Goal: Task Accomplishment & Management: Manage account settings

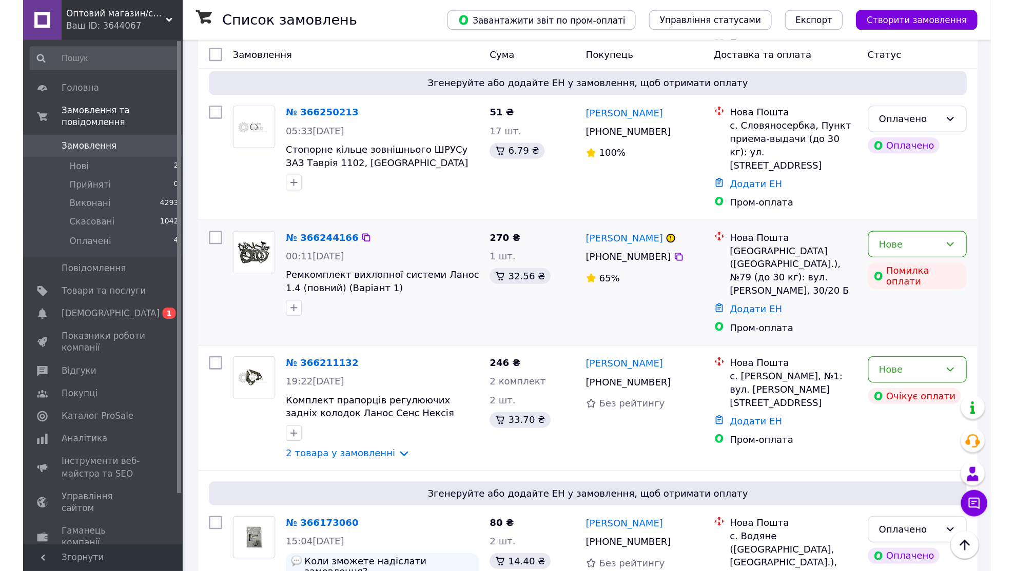
scroll to position [289, 0]
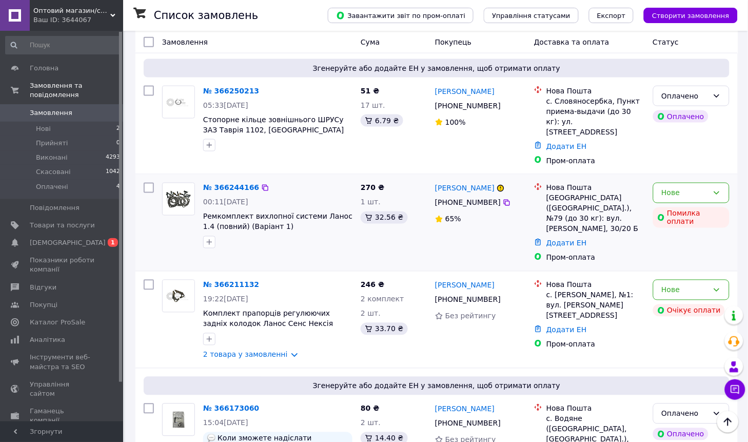
click at [149, 183] on input "checkbox" at bounding box center [149, 188] width 10 height 10
checkbox input "true"
click at [147, 280] on input "checkbox" at bounding box center [149, 285] width 10 height 10
checkbox input "true"
click at [214, 47] on span "Дії для 2 замовлень" at bounding box center [192, 42] width 70 height 10
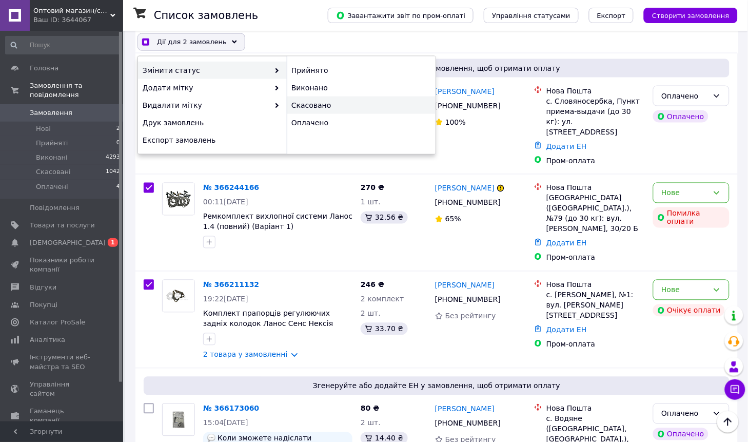
click at [320, 104] on div "Скасовано" at bounding box center [361, 104] width 149 height 17
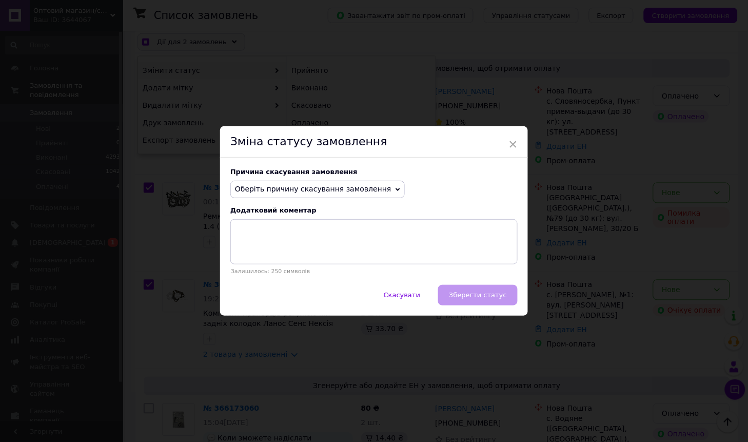
click at [319, 186] on span "Оберіть причину скасування замовлення" at bounding box center [313, 189] width 156 height 8
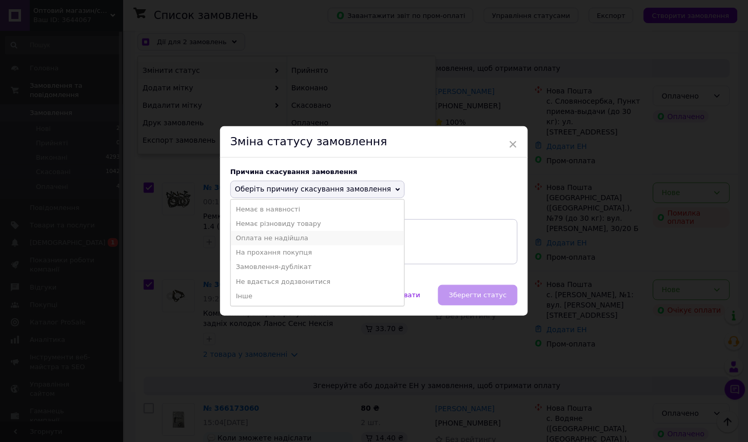
click at [282, 241] on li "Оплата не надійшла" at bounding box center [317, 238] width 173 height 14
checkbox input "true"
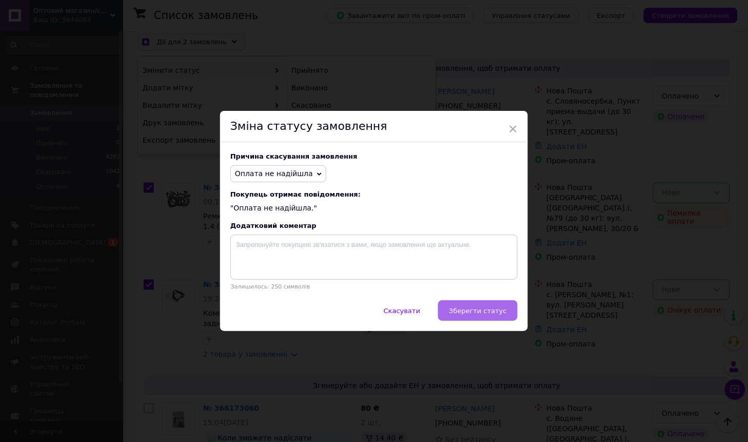
click at [452, 303] on button "Зберегти статус" at bounding box center [478, 310] width 80 height 21
checkbox input "false"
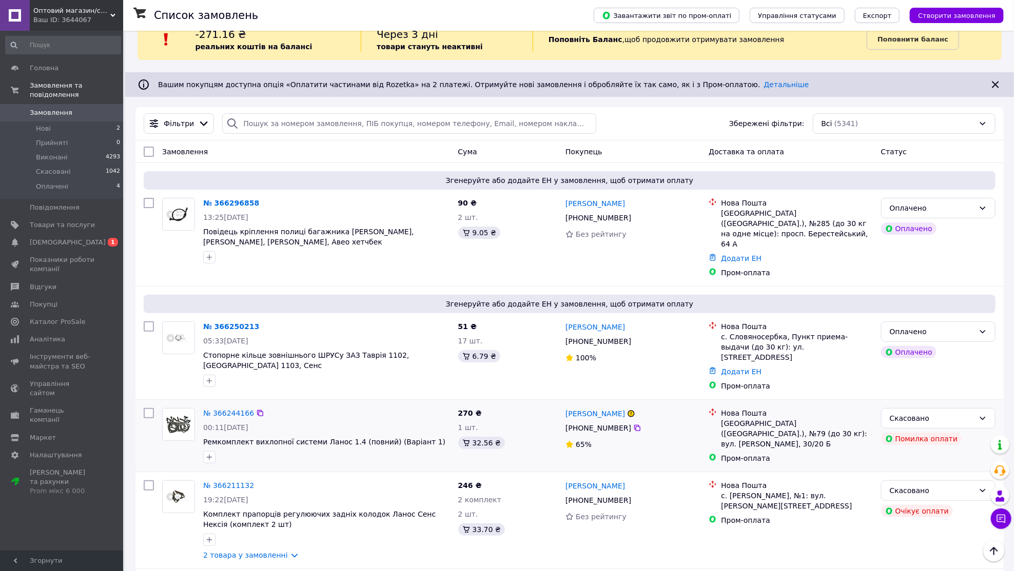
scroll to position [23, 0]
click at [95, 240] on span "0 1" at bounding box center [109, 242] width 28 height 9
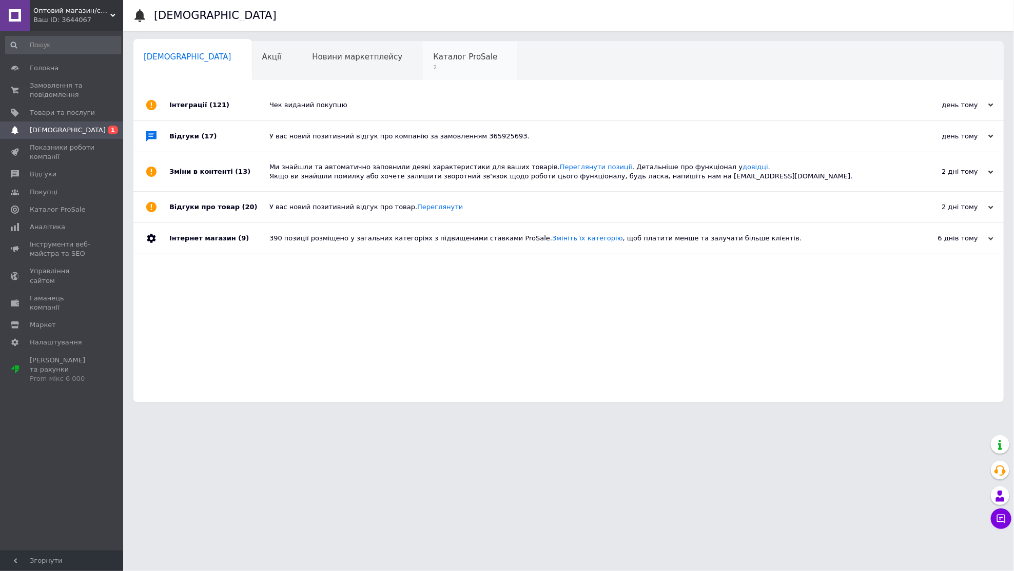
click at [433, 53] on span "Каталог ProSale" at bounding box center [465, 56] width 64 height 9
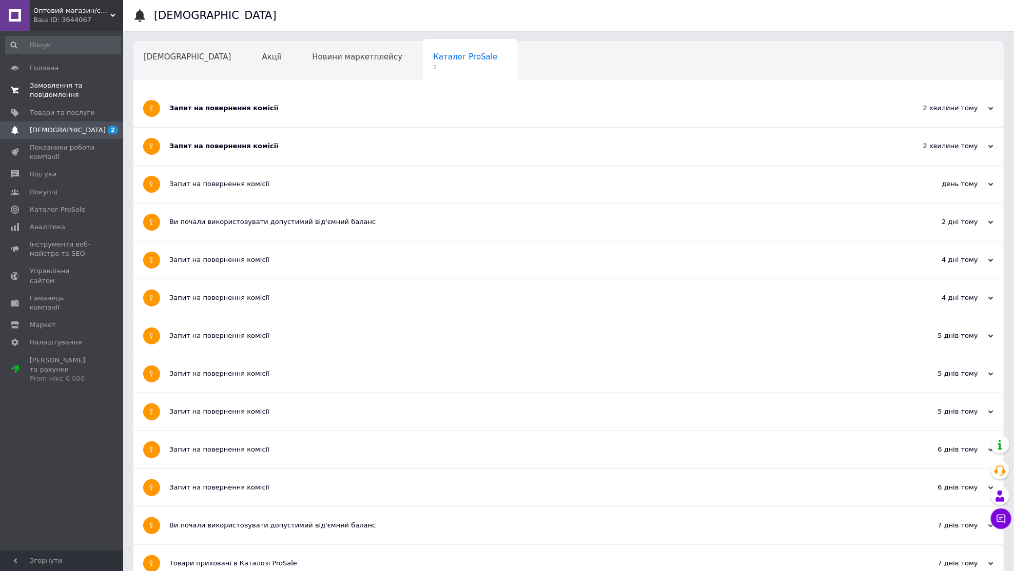
click at [72, 81] on span "Замовлення та повідомлення" at bounding box center [62, 90] width 65 height 18
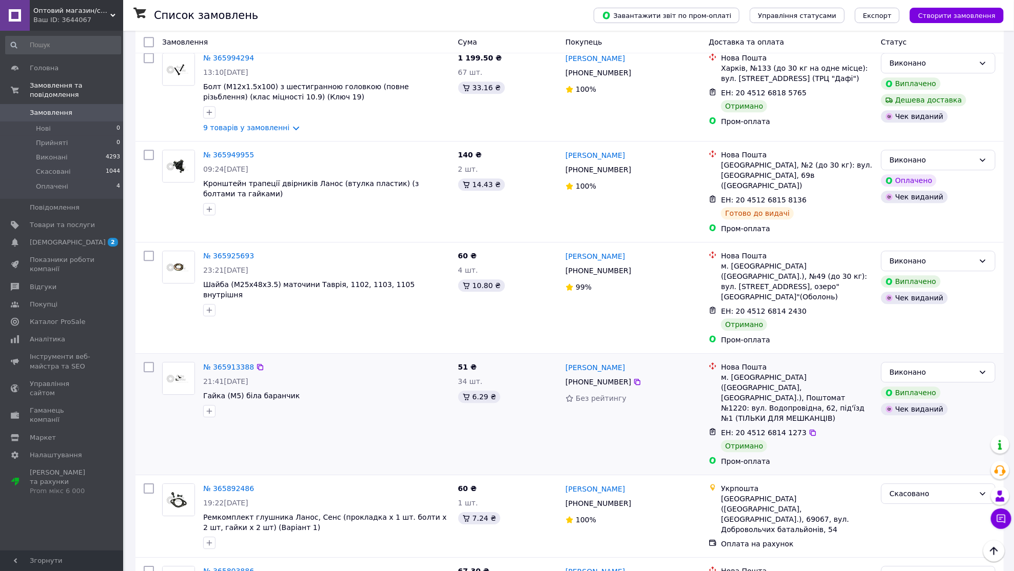
scroll to position [1525, 0]
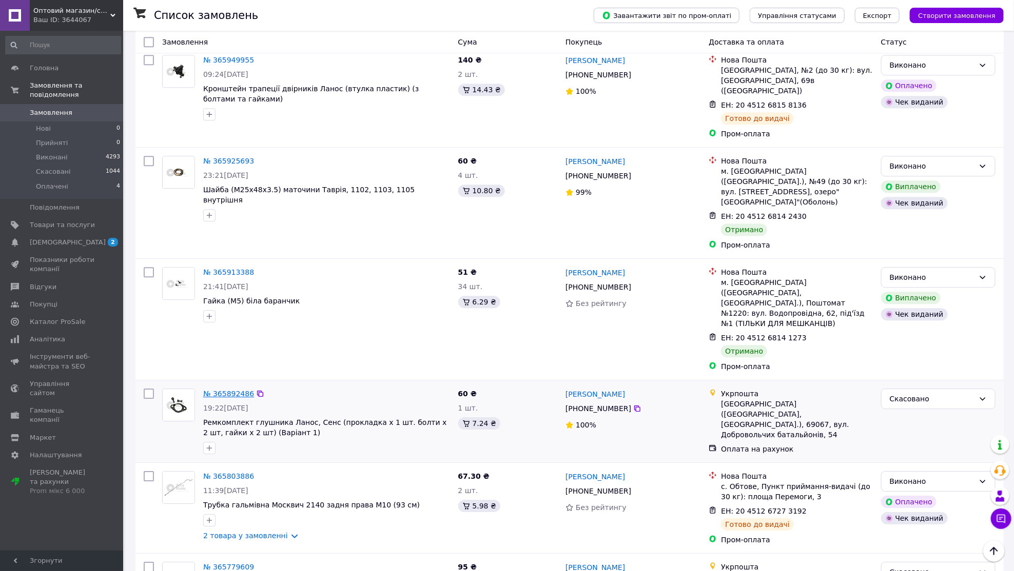
click at [239, 390] on link "№ 365892486" at bounding box center [228, 394] width 51 height 8
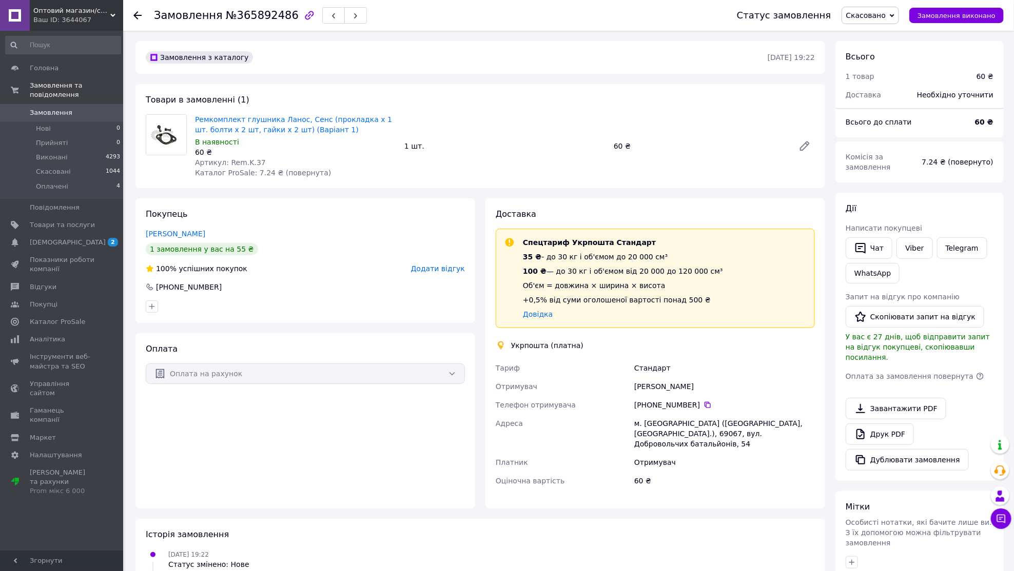
click at [93, 110] on span "Замовлення" at bounding box center [62, 112] width 65 height 9
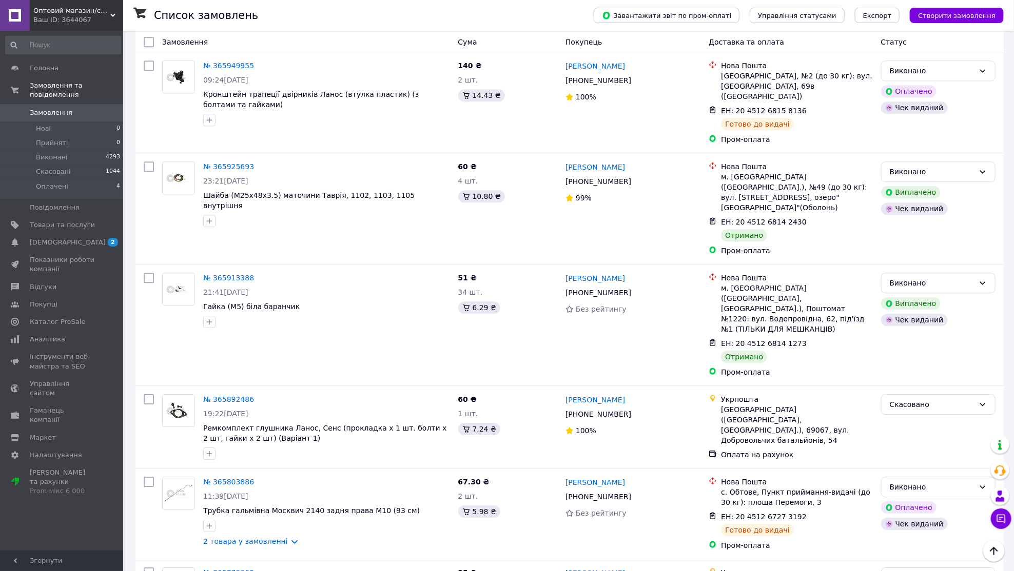
scroll to position [1535, 0]
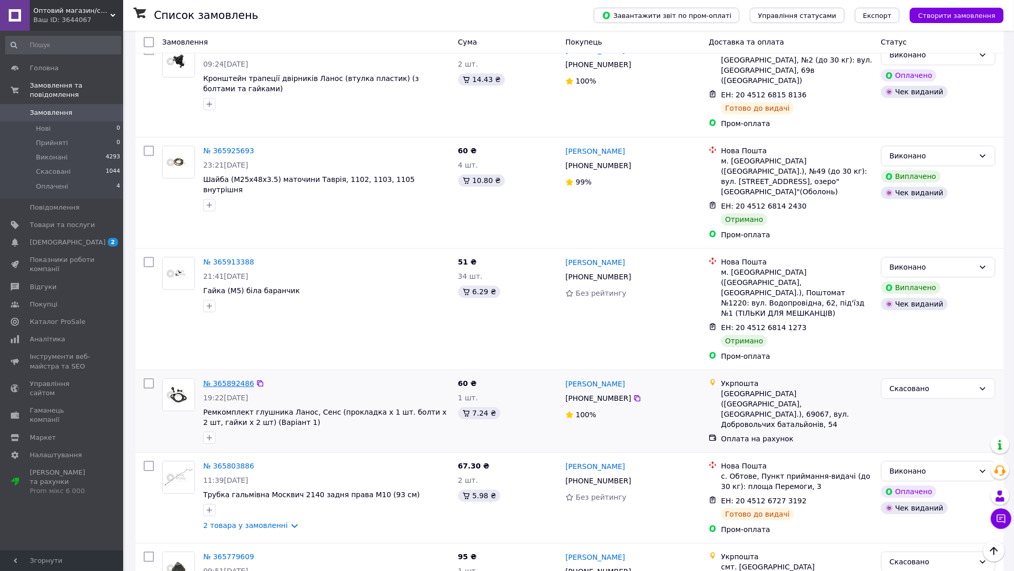
click at [232, 380] on link "№ 365892486" at bounding box center [228, 384] width 51 height 8
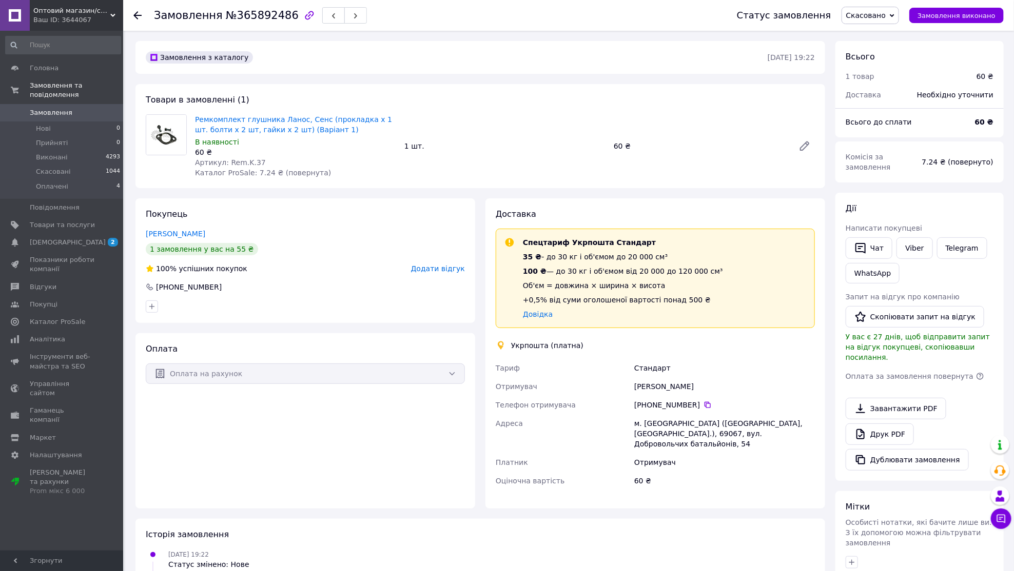
click at [252, 15] on span "№365892486" at bounding box center [262, 15] width 73 height 12
copy span "365892486"
click at [300, 1] on div "Замовлення №365892486" at bounding box center [435, 15] width 562 height 31
drag, startPoint x: 192, startPoint y: 117, endPoint x: 367, endPoint y: 134, distance: 176.3
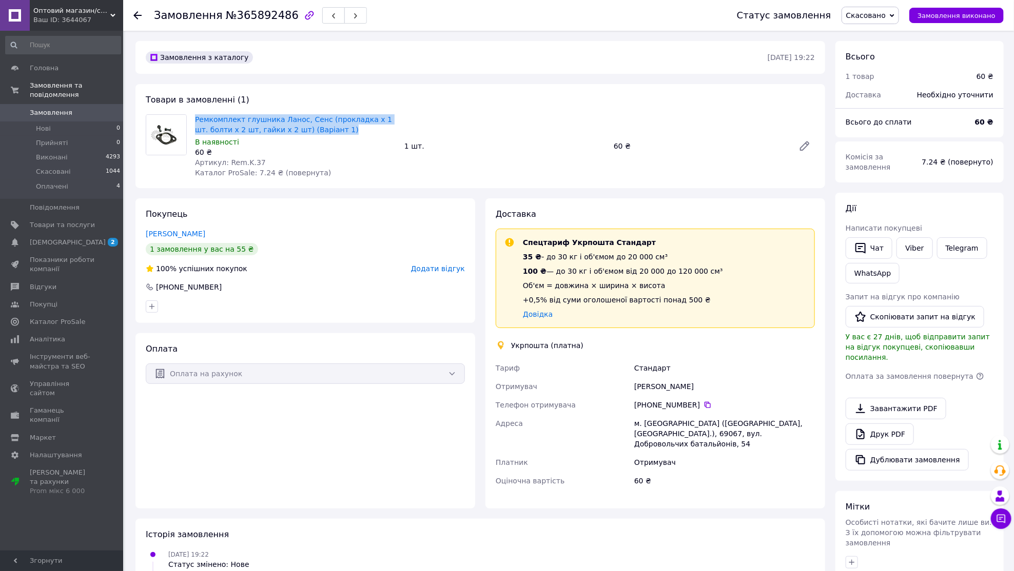
click at [367, 134] on div "Ремкомплект глушника Ланос, Сенс (прокладка х 1 шт. болти х 2 шт, гайки х 2 шт)…" at bounding box center [295, 146] width 209 height 68
copy link "Ремкомплект глушника Ланос, Сенс (прокладка х 1 шт. болти х 2 шт, гайки х 2 шт)…"
drag, startPoint x: 228, startPoint y: 163, endPoint x: 275, endPoint y: 163, distance: 46.7
click at [275, 163] on div "Артикул: Rem.K.37" at bounding box center [295, 162] width 201 height 10
copy span "Rem.K.37"
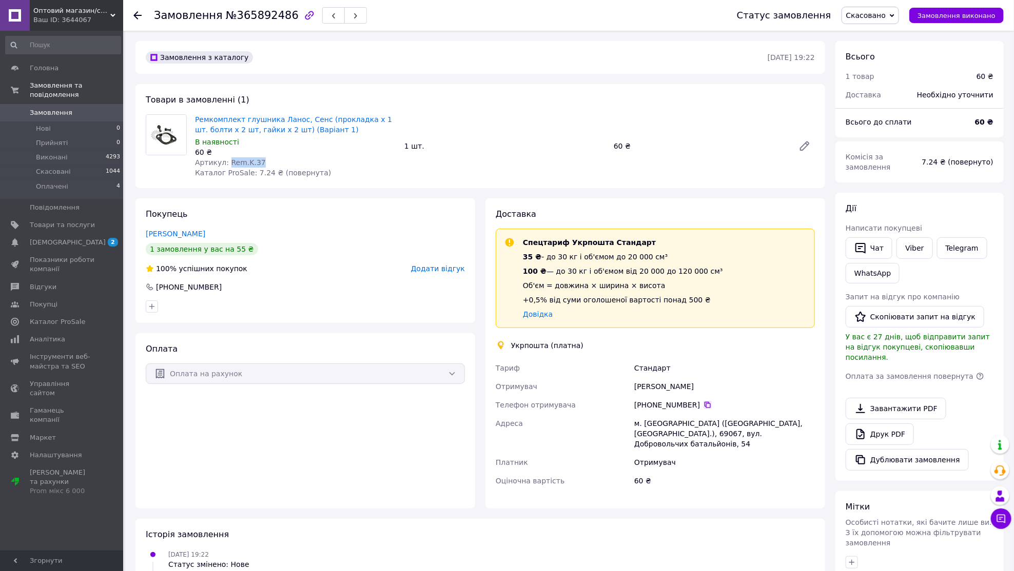
click at [710, 404] on icon at bounding box center [707, 405] width 6 height 6
drag, startPoint x: 635, startPoint y: 385, endPoint x: 698, endPoint y: 385, distance: 63.1
click at [698, 385] on div "[PERSON_NAME]" at bounding box center [724, 387] width 185 height 18
copy div "[PERSON_NAME]"
click at [637, 423] on div "м. Запоріжжя (Запорізька обл., Запорізький р-н.), 69067, вул. Добровольчих бата…" at bounding box center [724, 433] width 185 height 39
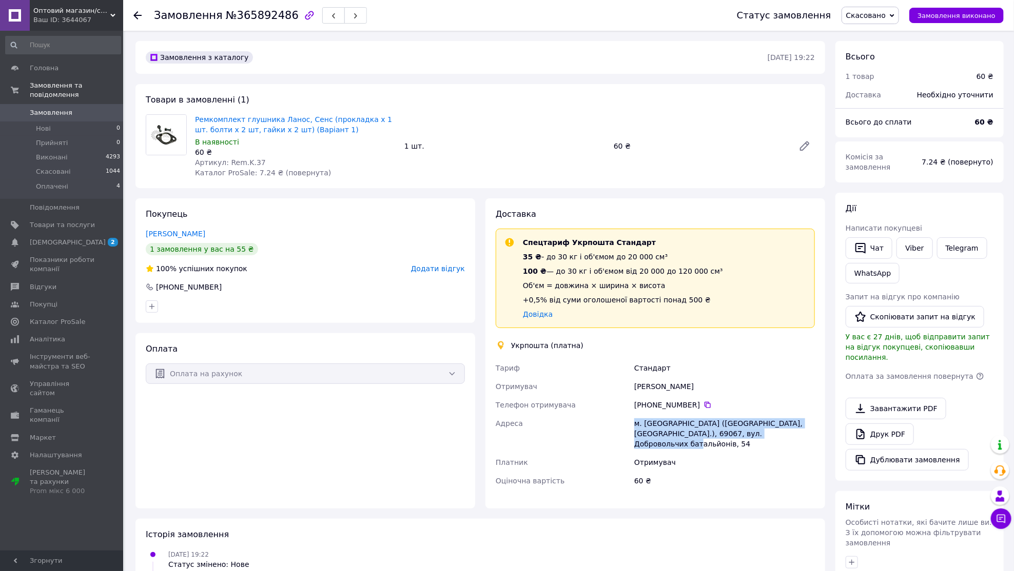
drag, startPoint x: 634, startPoint y: 423, endPoint x: 791, endPoint y: 436, distance: 157.0
click at [747, 436] on div "м. Запоріжжя (Запорізька обл., Запорізький р-н.), 69067, вул. Добровольчих бата…" at bounding box center [724, 433] width 185 height 39
copy div "м. Запоріжжя (Запорізька обл., Запорізький р-н.), 69067, вул. Добровольчих бата…"
click at [747, 250] on link "Viber" at bounding box center [914, 249] width 36 height 22
click at [79, 112] on span "Замовлення" at bounding box center [62, 112] width 65 height 9
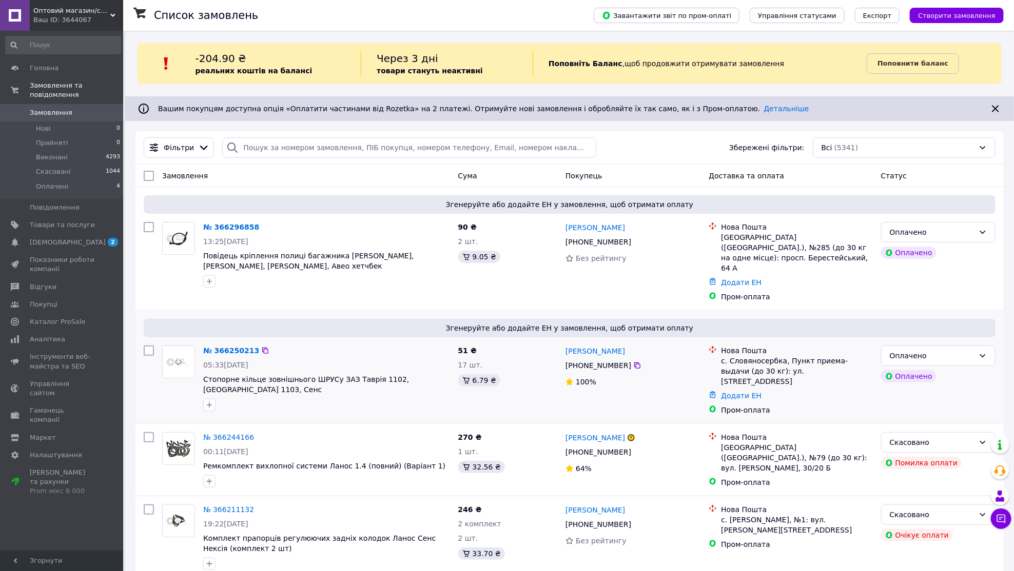
scroll to position [18, 0]
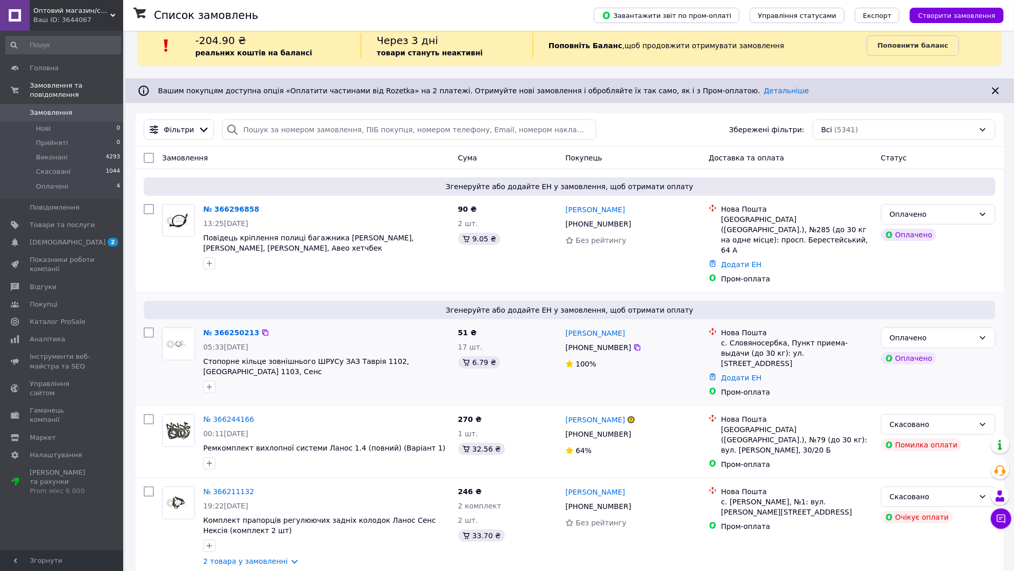
click at [238, 327] on div "№ 366250213" at bounding box center [231, 333] width 58 height 12
click at [234, 329] on link "№ 366250213" at bounding box center [231, 333] width 56 height 8
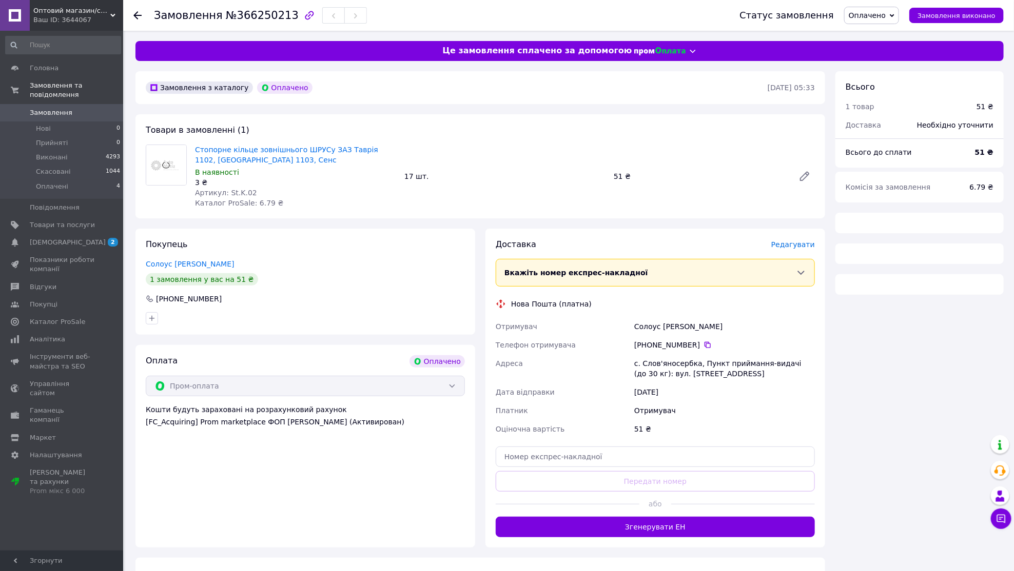
click at [269, 17] on span "№366250213" at bounding box center [262, 15] width 73 height 12
copy span "366250213"
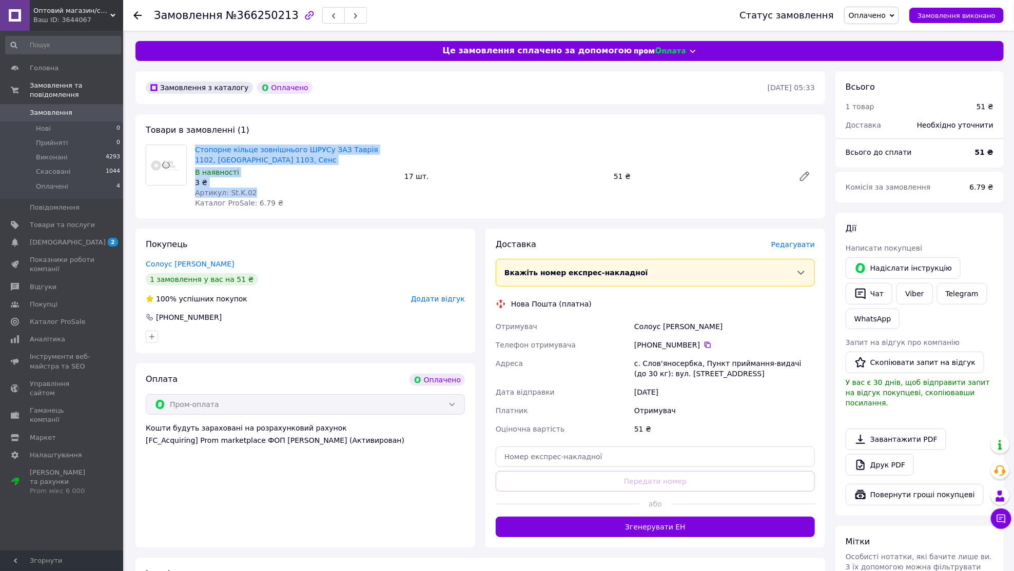
drag, startPoint x: 193, startPoint y: 148, endPoint x: 261, endPoint y: 190, distance: 79.9
click at [261, 190] on div "Стопорне кільце зовнішнього ШРУСу ЗАЗ Таврія 1102, Славута 1103, Сенс В наявнос…" at bounding box center [295, 177] width 209 height 68
copy div "Стопорне кільце зовнішнього ШРУСу ЗАЗ Таврія 1102, Славута 1103, Сенс В наявнос…"
click at [710, 344] on icon at bounding box center [707, 345] width 6 height 6
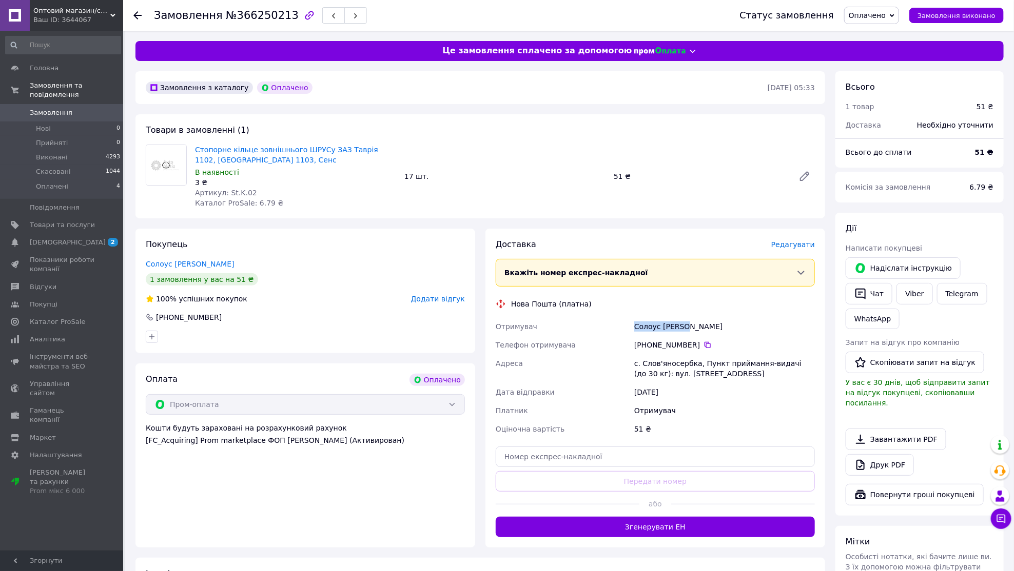
drag, startPoint x: 633, startPoint y: 325, endPoint x: 723, endPoint y: 325, distance: 90.3
click at [723, 325] on div "Солоус Михаил" at bounding box center [724, 327] width 185 height 18
copy div "Солоус Михаил"
drag, startPoint x: 634, startPoint y: 358, endPoint x: 726, endPoint y: 374, distance: 93.7
click at [726, 374] on div "с. Слов'яносербка, Пункт приймання-видачі (до 30 кг): вул. Шкільна, 14" at bounding box center [724, 368] width 185 height 29
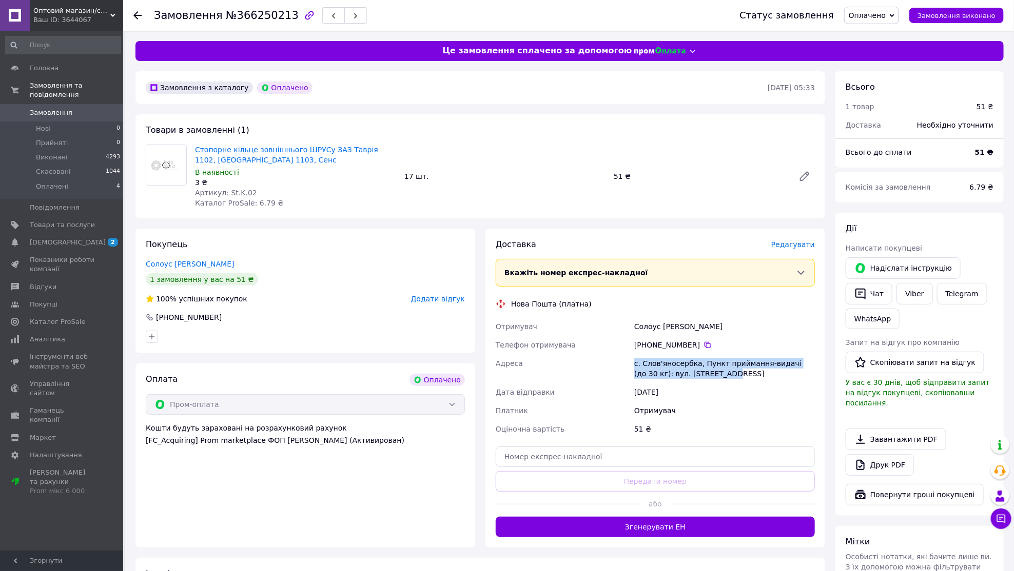
copy div "с. Слов'яносербка, Пункт приймання-видачі (до 30 кг): вул. Шкільна, 14"
click at [747, 288] on link "Viber" at bounding box center [914, 294] width 36 height 22
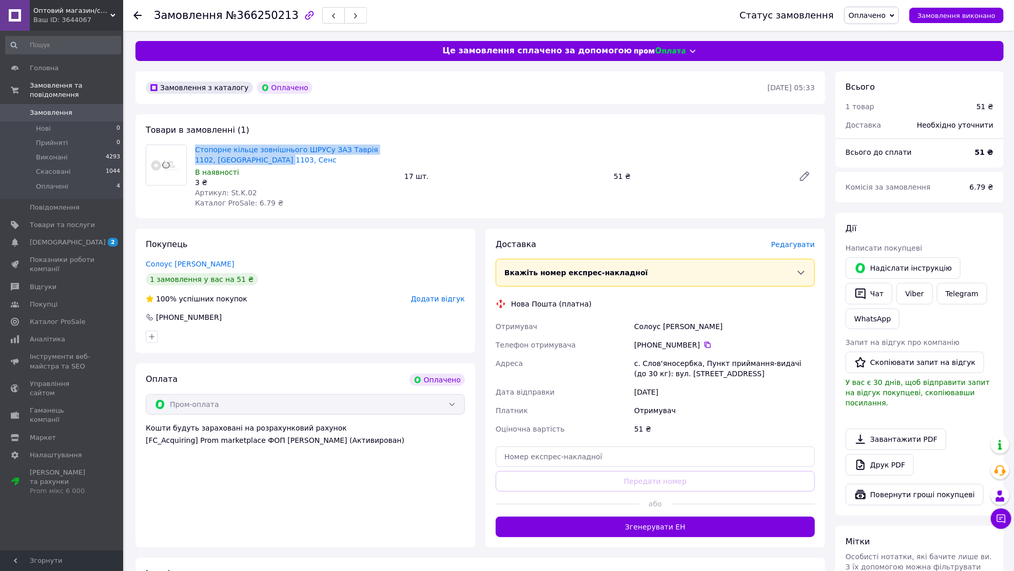
drag, startPoint x: 240, startPoint y: 159, endPoint x: 193, endPoint y: 147, distance: 48.6
click at [193, 147] on div "Стопорне кільце зовнішнього ШРУСу ЗАЗ Таврія 1102, Славута 1103, Сенс В наявнос…" at bounding box center [295, 177] width 209 height 68
copy link "Стопорне кільце зовнішнього ШРУСу ЗАЗ Таврія 1102, [GEOGRAPHIC_DATA] 1103, Сенс"
click at [97, 188] on li "Оплачені 4" at bounding box center [63, 189] width 126 height 19
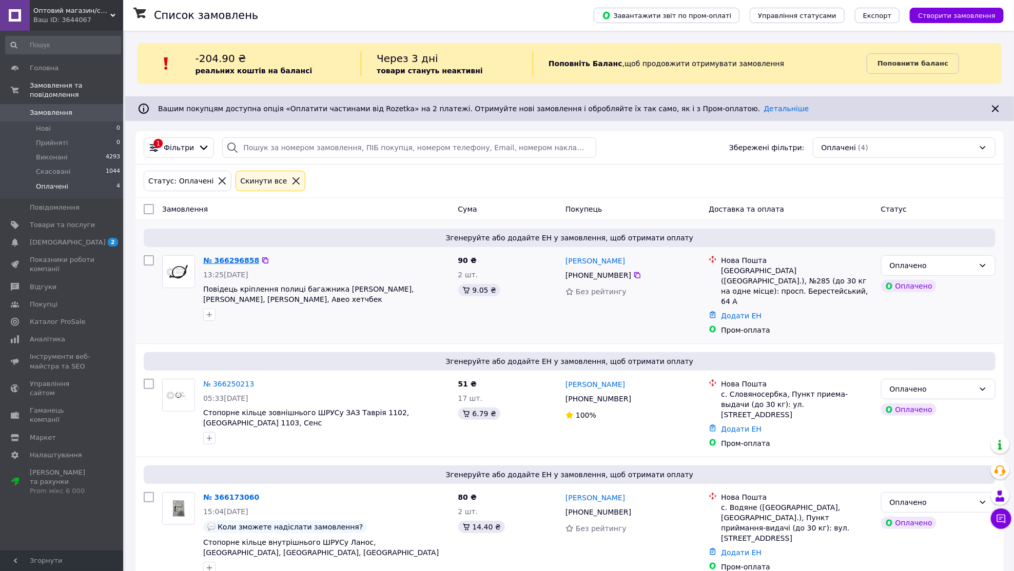
click at [222, 261] on link "№ 366296858" at bounding box center [231, 260] width 56 height 8
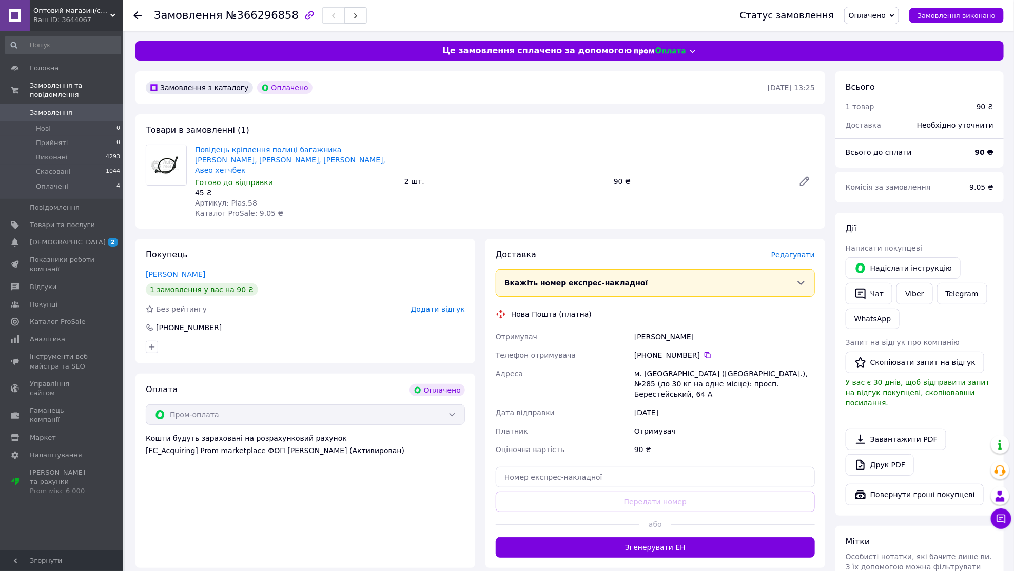
click at [251, 15] on span "№366296858" at bounding box center [262, 15] width 73 height 12
drag, startPoint x: 631, startPoint y: 364, endPoint x: 764, endPoint y: 374, distance: 133.3
click at [747, 374] on div "м. Київ (Київська обл.), №285 (до 30 кг на одне місце): просп. Берестейський, 6…" at bounding box center [724, 384] width 185 height 39
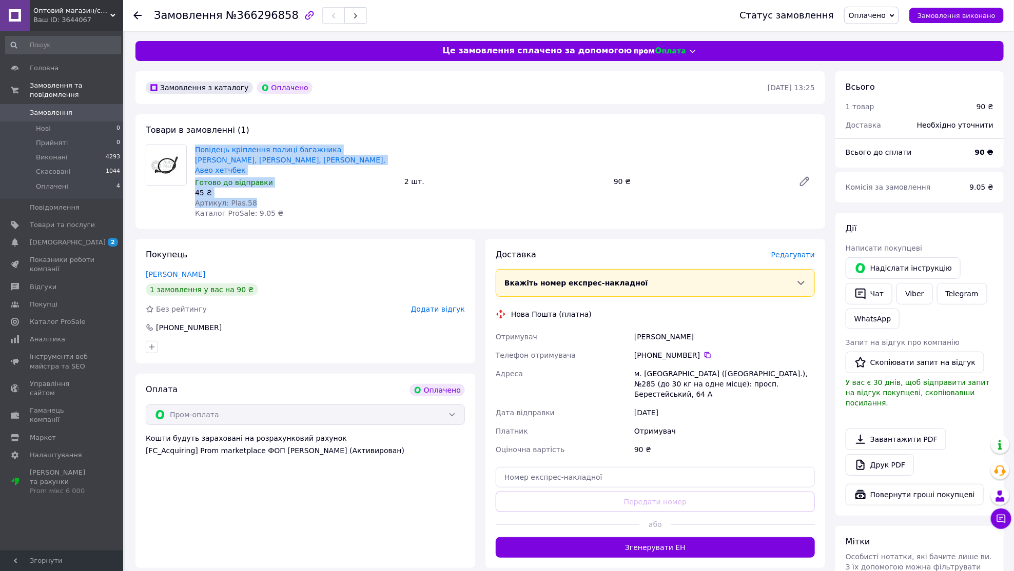
drag, startPoint x: 189, startPoint y: 149, endPoint x: 282, endPoint y: 191, distance: 102.4
click at [282, 191] on div "Повідець кріплення полиці багажника Таврія Люкс, Славута, Ланос хетчбек, Авео х…" at bounding box center [480, 182] width 677 height 74
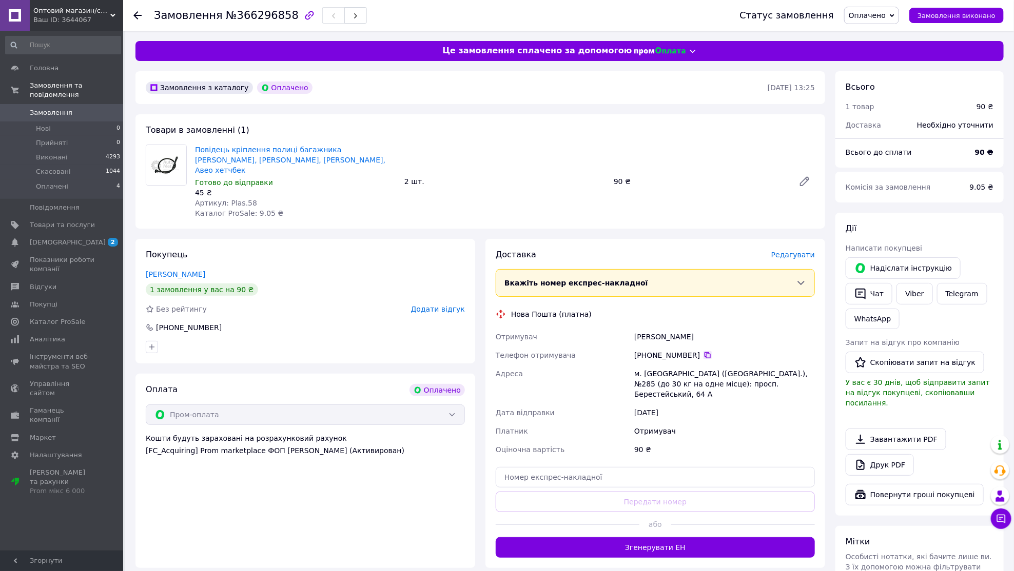
click at [706, 351] on icon at bounding box center [707, 355] width 8 height 8
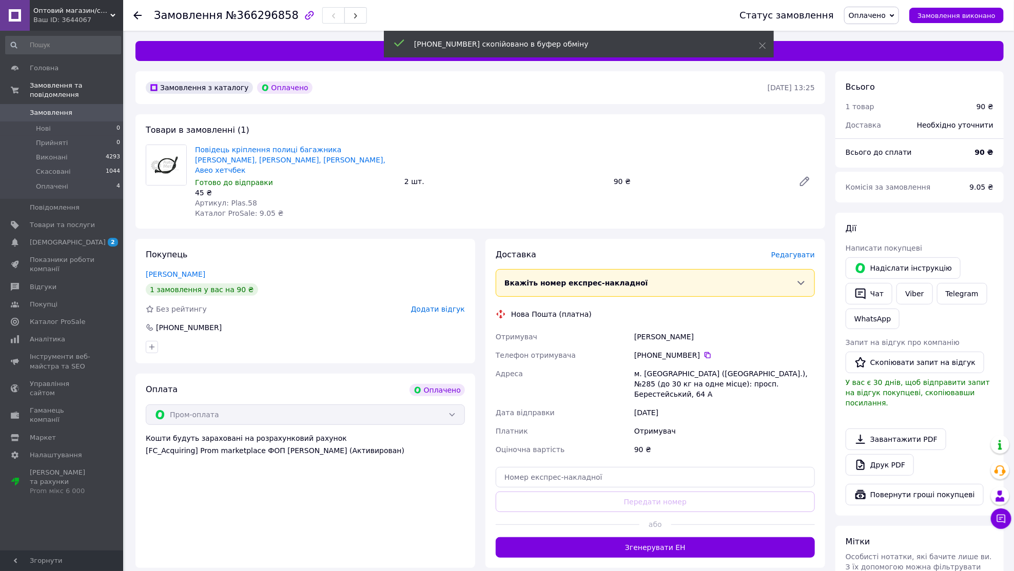
click at [381, 3] on div "Замовлення №366296858" at bounding box center [436, 15] width 565 height 31
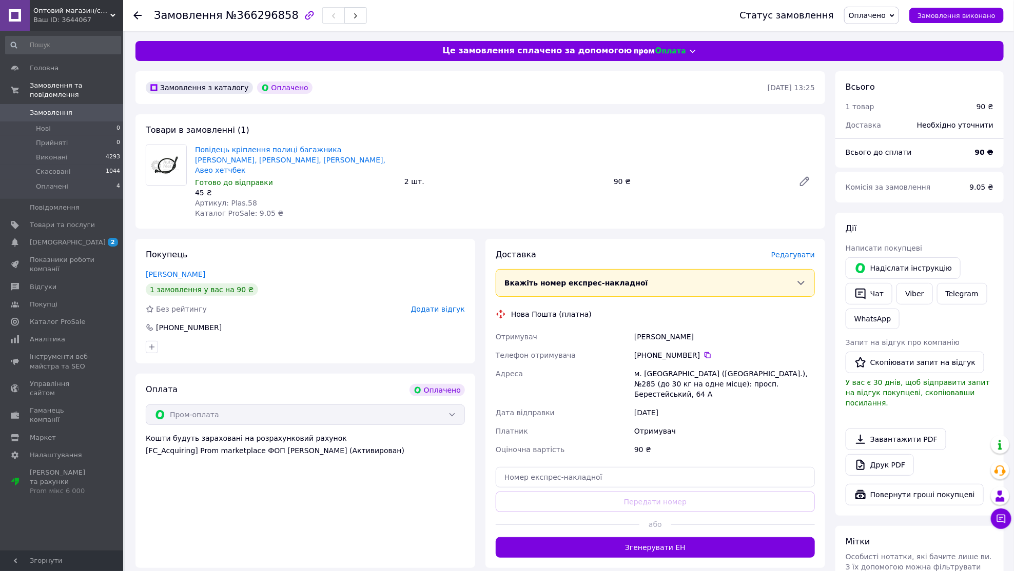
drag, startPoint x: 635, startPoint y: 326, endPoint x: 715, endPoint y: 326, distance: 80.5
click at [715, 328] on div "Солонуха Богдан" at bounding box center [724, 337] width 185 height 18
click at [747, 292] on link "Viber" at bounding box center [914, 294] width 36 height 22
click at [559, 1] on div "Замовлення №366296858" at bounding box center [436, 15] width 565 height 31
click at [999, 517] on icon at bounding box center [1001, 519] width 10 height 10
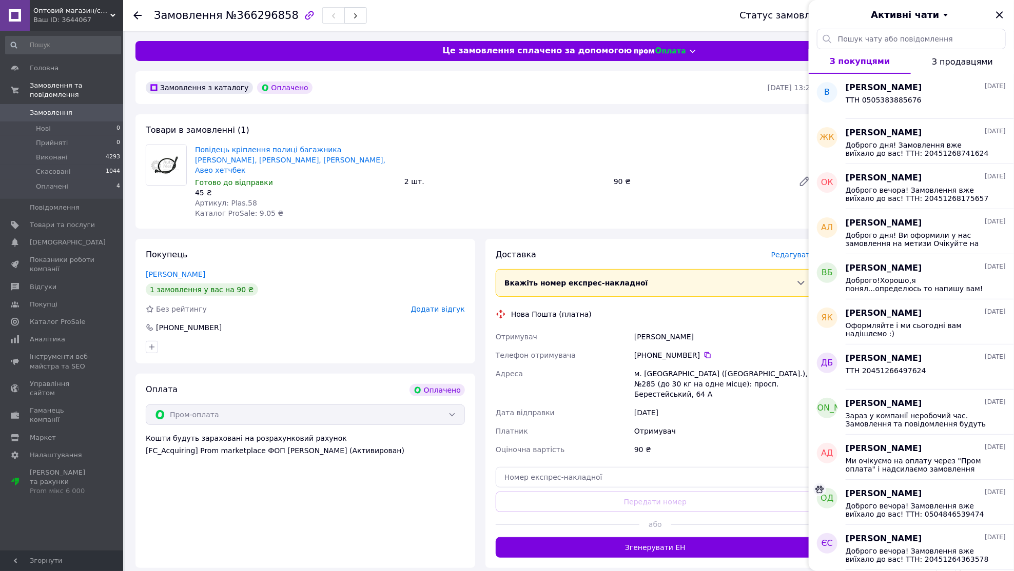
click at [999, 22] on div "Активні чати" at bounding box center [910, 14] width 205 height 29
click at [999, 14] on icon "Закрити" at bounding box center [999, 14] width 7 height 7
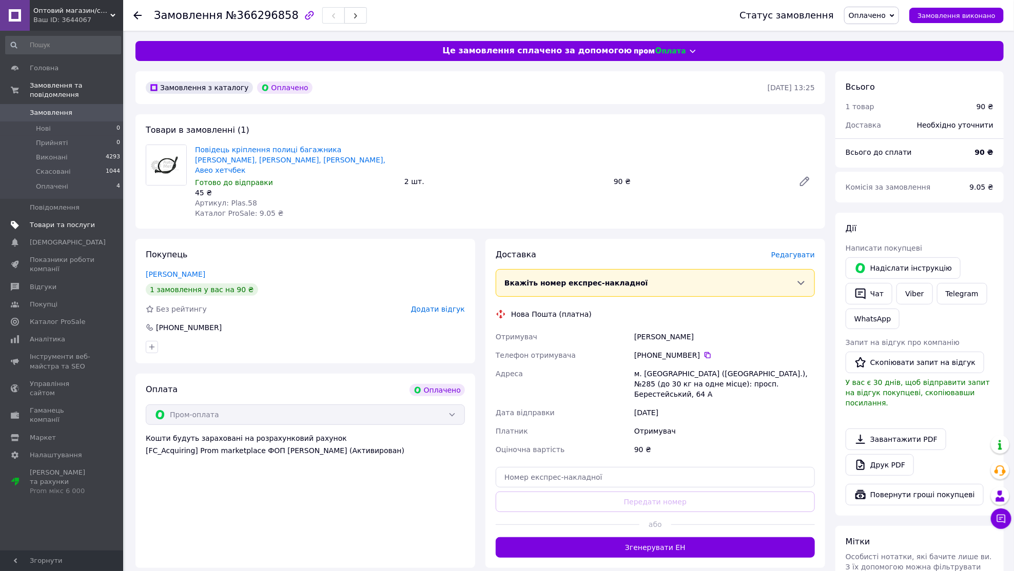
click at [71, 222] on span "Товари та послуги" at bounding box center [62, 225] width 65 height 9
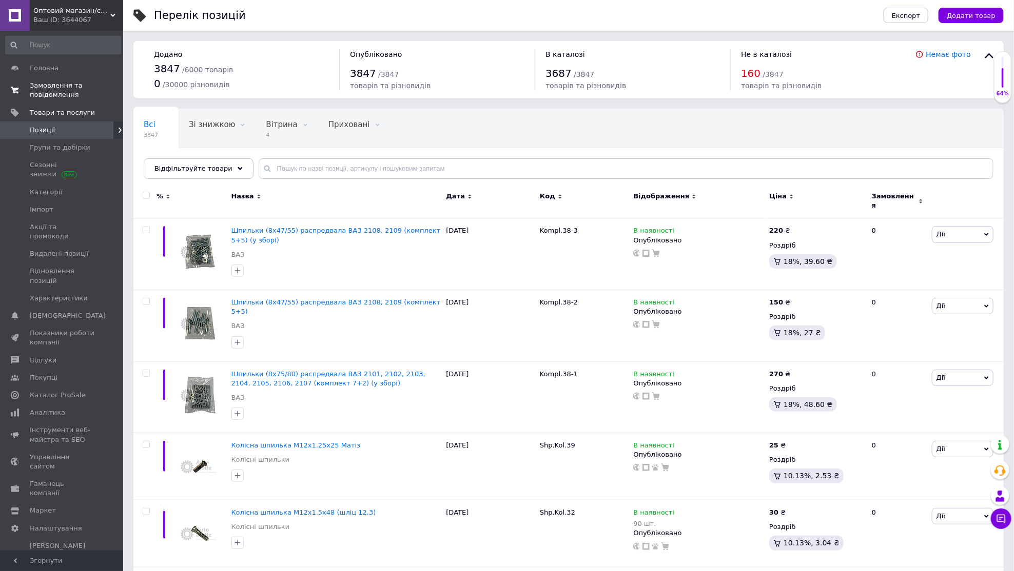
click at [96, 96] on span "0 0" at bounding box center [109, 90] width 28 height 18
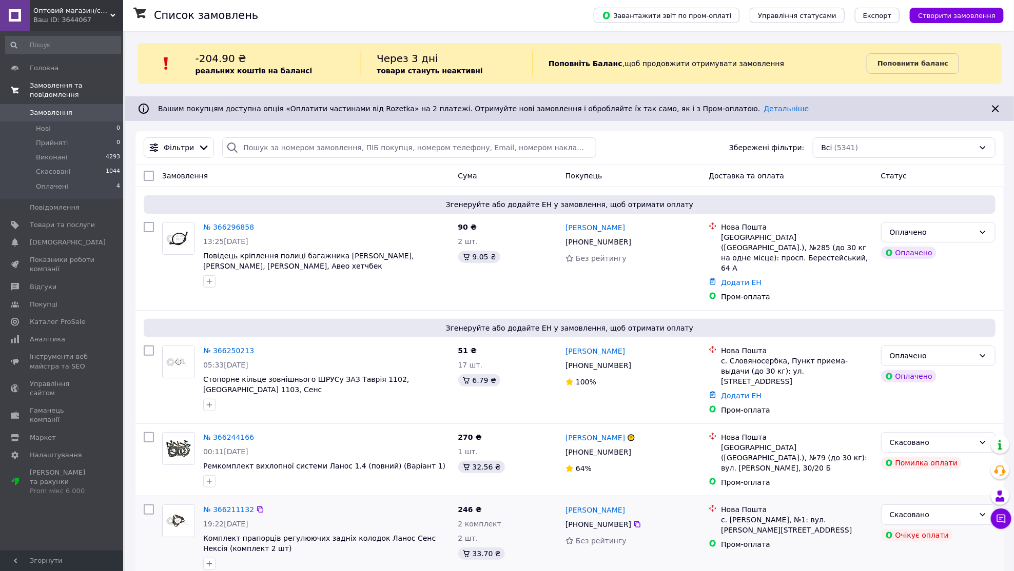
click at [288, 570] on div "№ 366211132 19:22, 11.10.2025 Комплект прапорців регулюючих задніх колодок Лано…" at bounding box center [326, 545] width 255 height 88
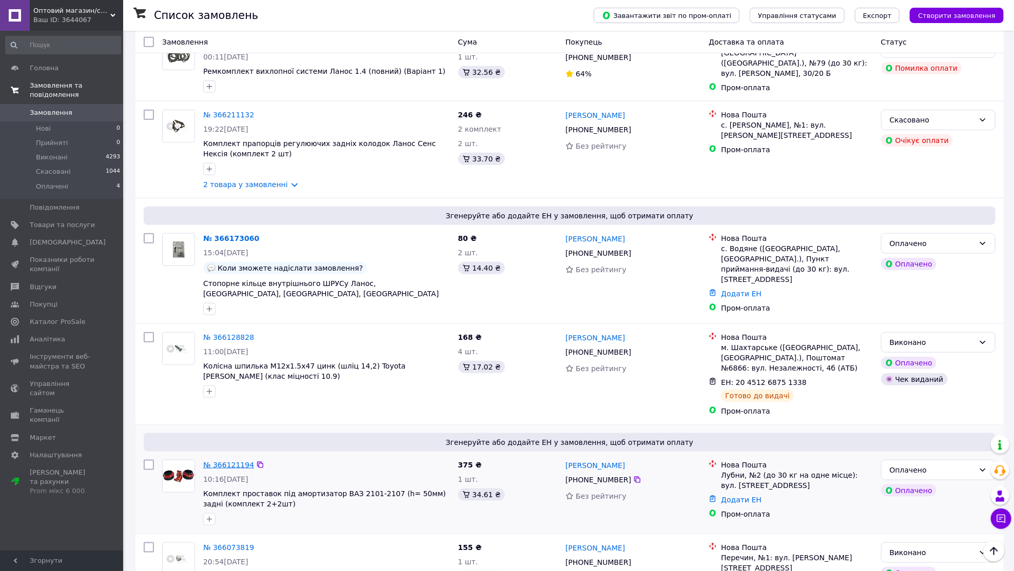
scroll to position [470, 0]
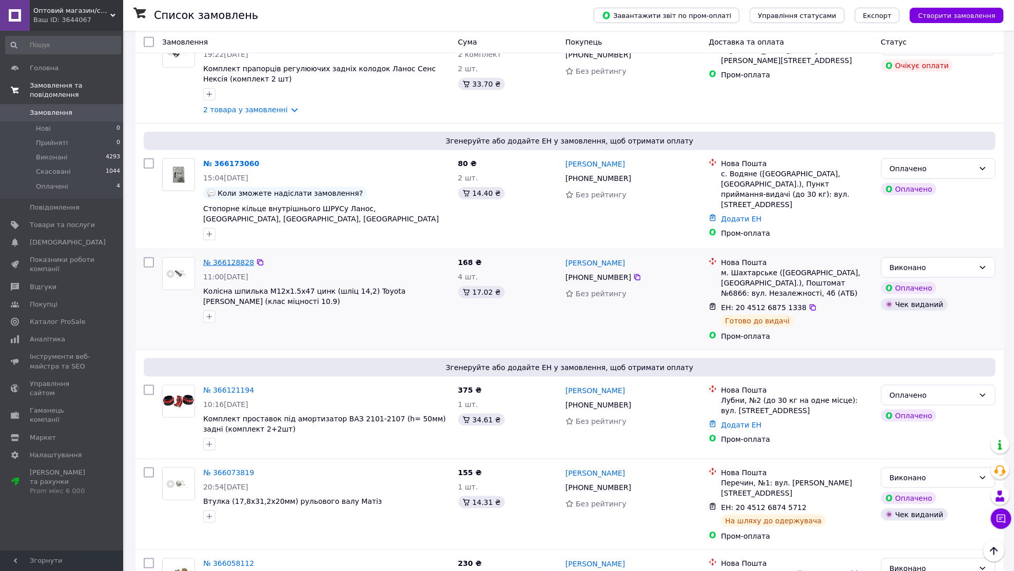
click at [228, 259] on link "№ 366128828" at bounding box center [228, 263] width 51 height 8
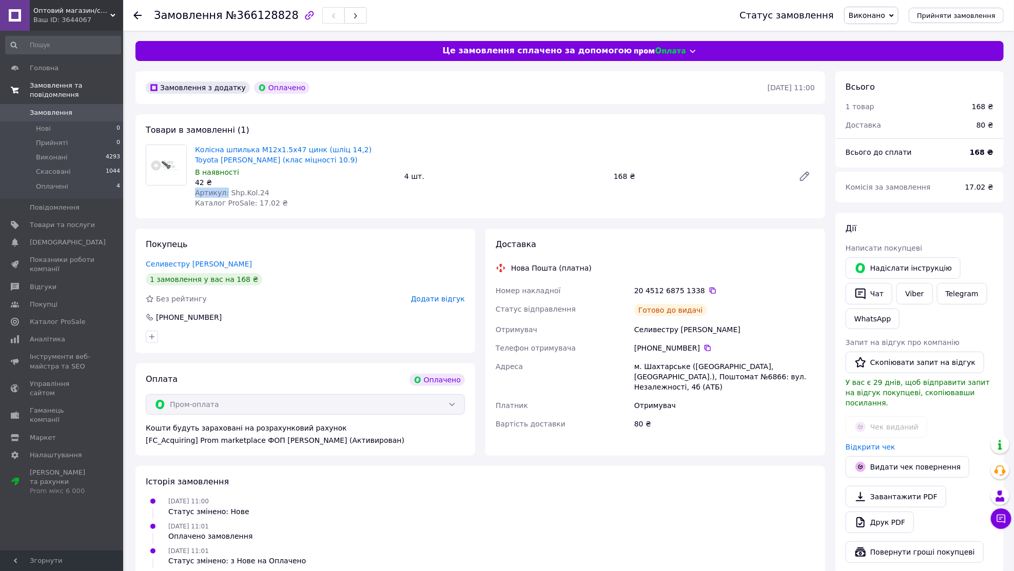
drag, startPoint x: 227, startPoint y: 192, endPoint x: 293, endPoint y: 183, distance: 67.3
click at [293, 183] on div "Колісна шпилька М12х1.5х47 цинк (шліц 14,2) Toyota Prado (клас міцності 10.9) В…" at bounding box center [295, 177] width 209 height 68
click at [275, 189] on div "Артикул: Shp.Kol.24" at bounding box center [295, 193] width 201 height 10
drag, startPoint x: 269, startPoint y: 189, endPoint x: 230, endPoint y: 189, distance: 39.5
click at [230, 189] on div "Артикул: Shp.Kol.24" at bounding box center [295, 193] width 201 height 10
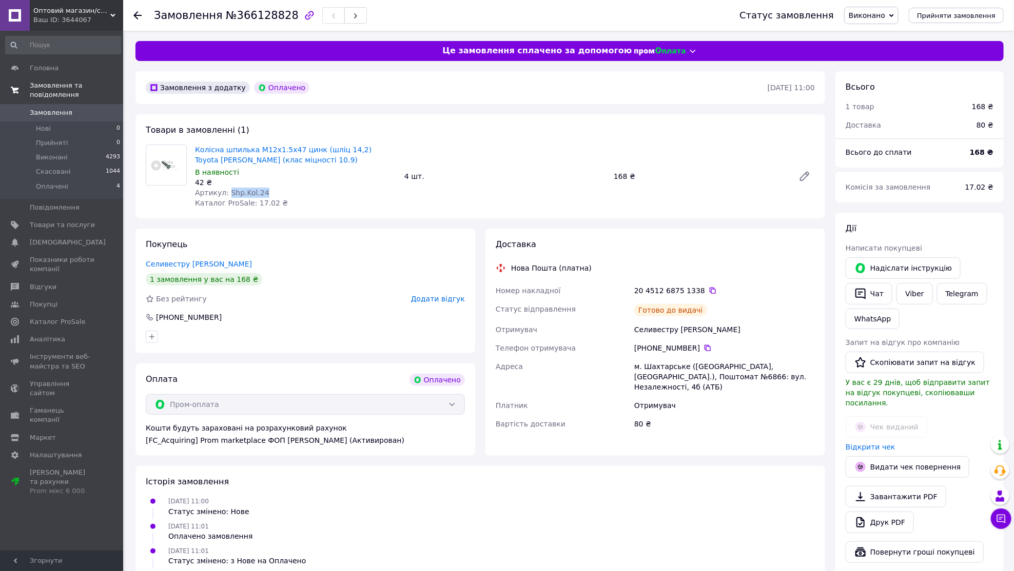
copy span "Shp.Kol.24"
click at [93, 224] on span "Товари та послуги" at bounding box center [62, 225] width 65 height 9
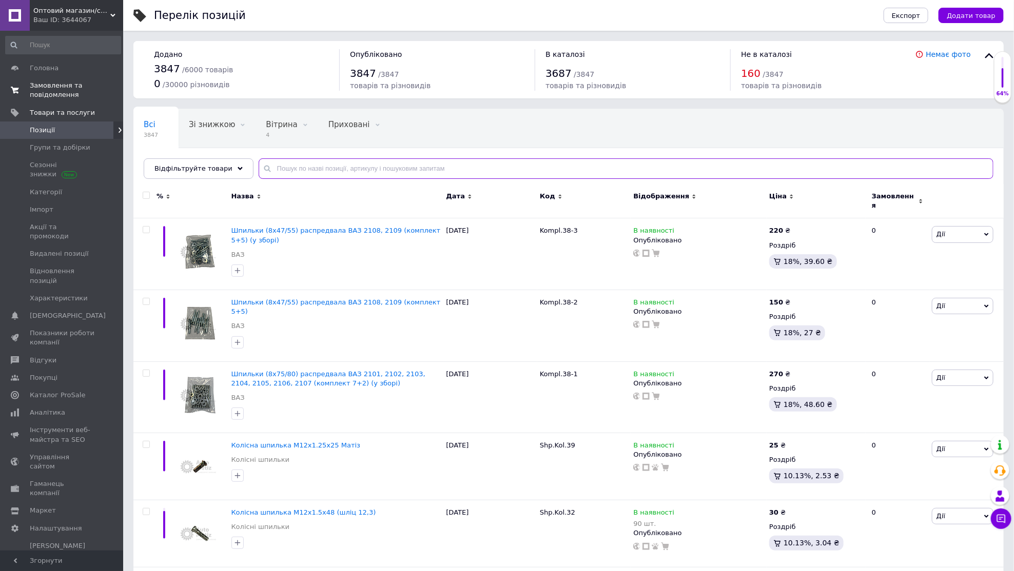
click at [415, 165] on input "text" at bounding box center [626, 169] width 735 height 21
paste input "Shp.Kol.24"
type input "Shp.Kol.24"
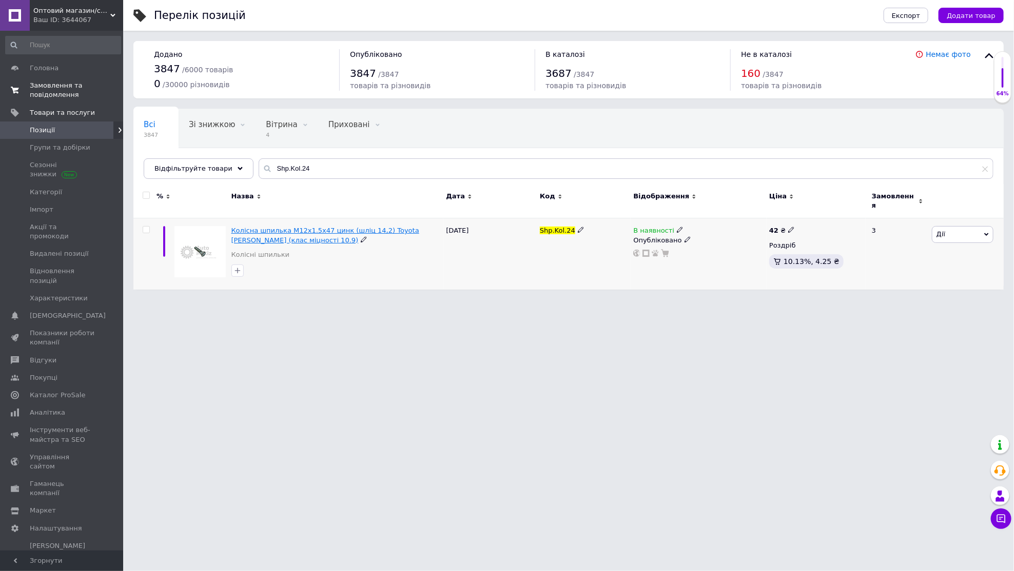
click at [366, 227] on span "Колісна шпилька М12х1.5х47 цинк (шліц 14,2) Toyota [PERSON_NAME] (клас міцності…" at bounding box center [325, 235] width 188 height 17
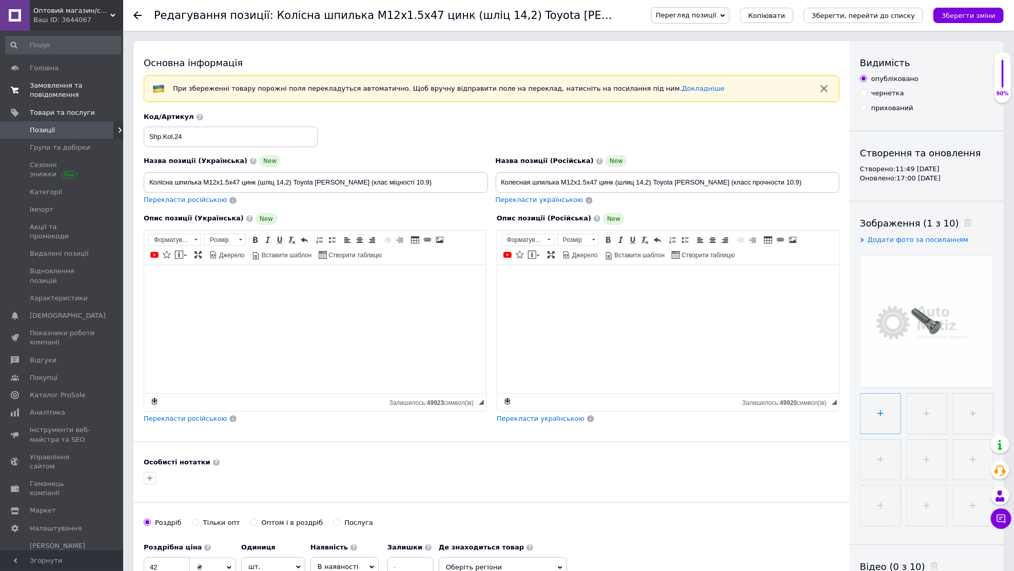
click at [872, 407] on input "file" at bounding box center [880, 414] width 40 height 40
type input "C:\fakepath\IMG_2743.PNG"
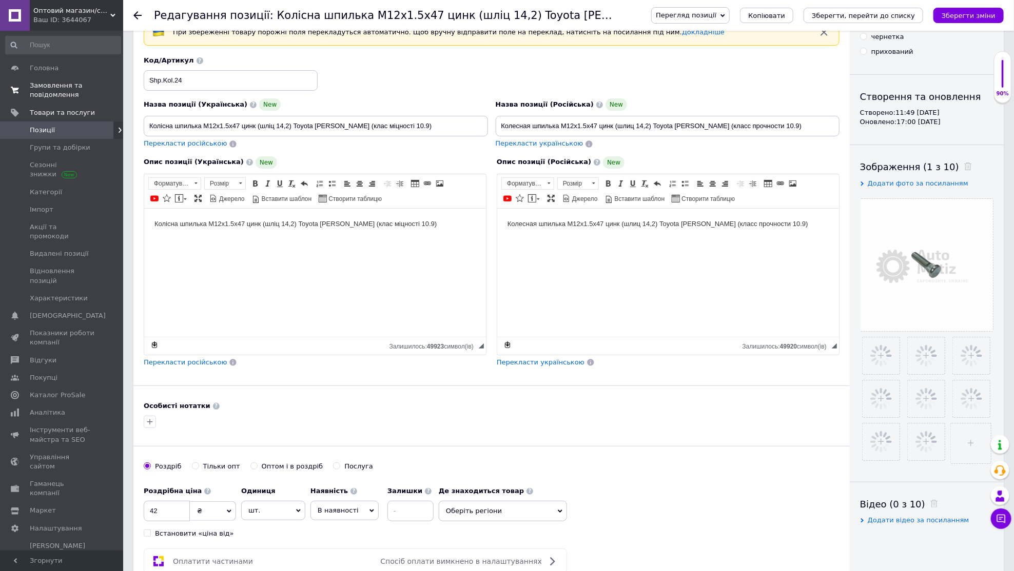
scroll to position [69, 0]
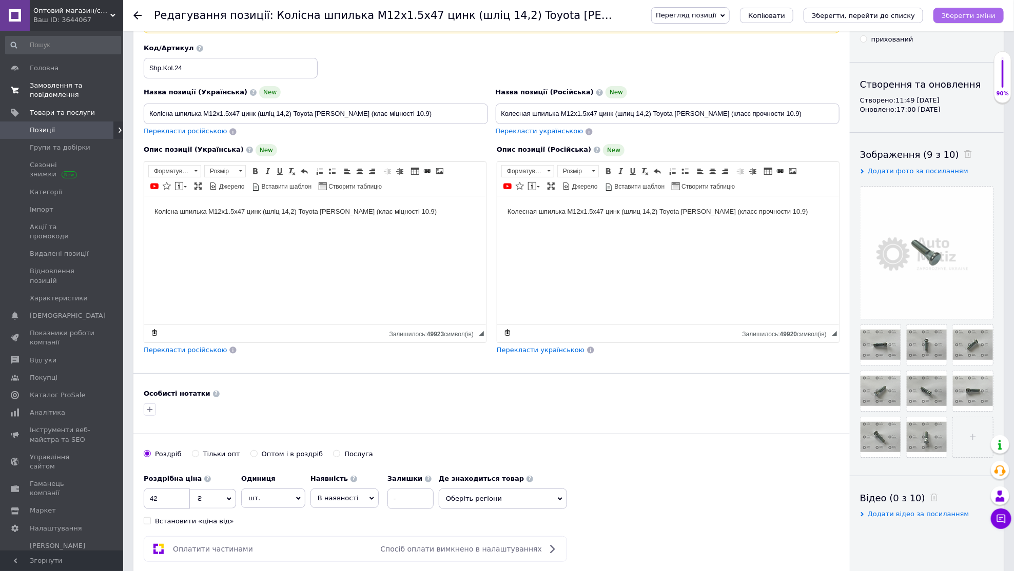
click at [969, 12] on icon "Зберегти зміни" at bounding box center [968, 16] width 54 height 8
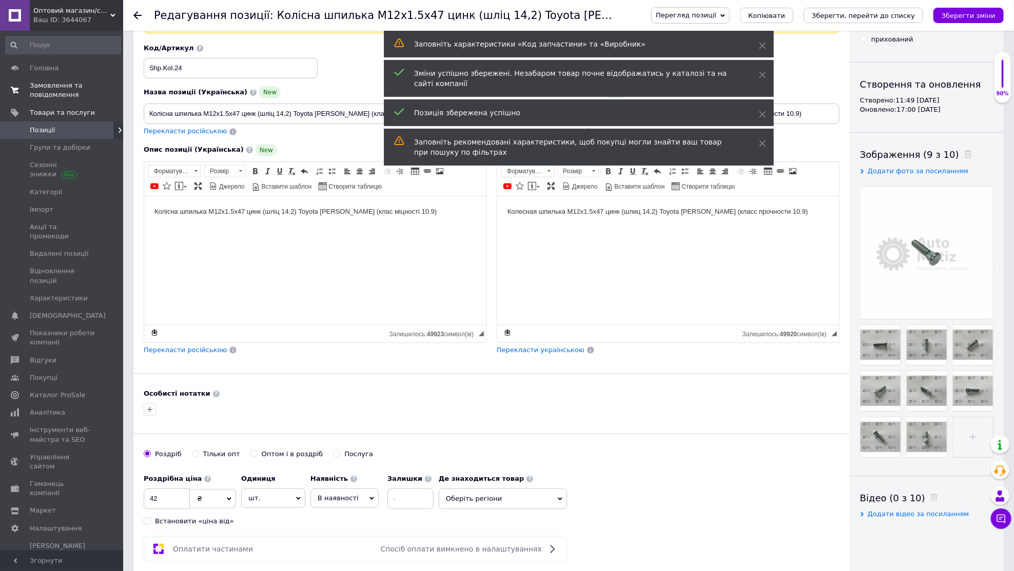
click at [87, 134] on link "Позиції" at bounding box center [63, 130] width 126 height 17
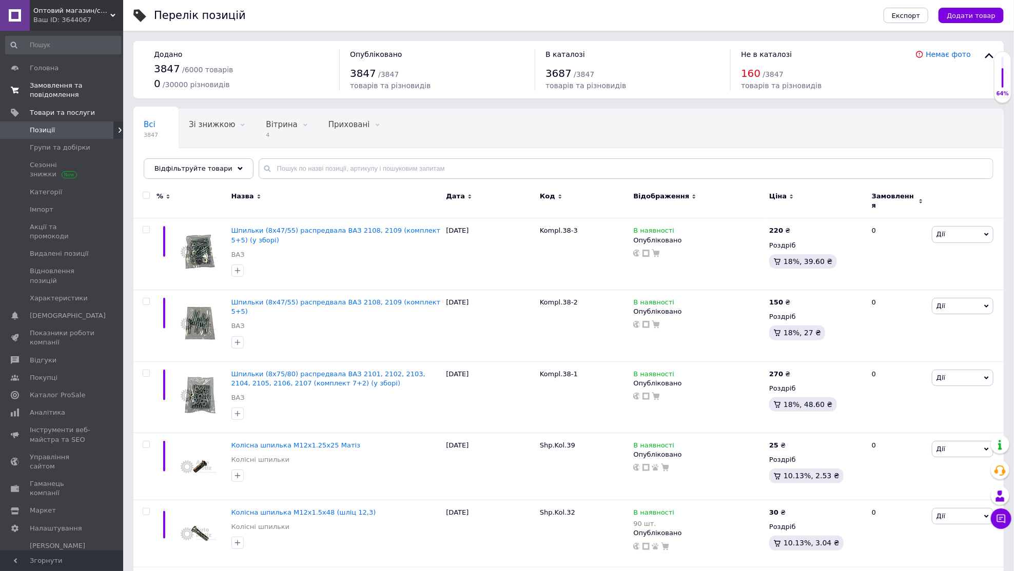
click at [91, 98] on span "Замовлення та повідомлення" at bounding box center [62, 90] width 65 height 18
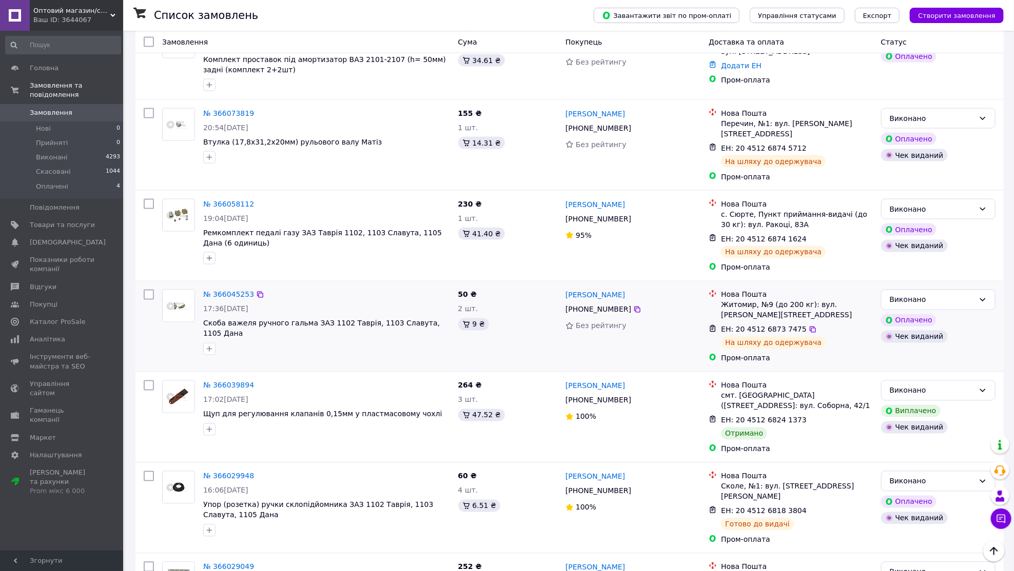
scroll to position [853, 0]
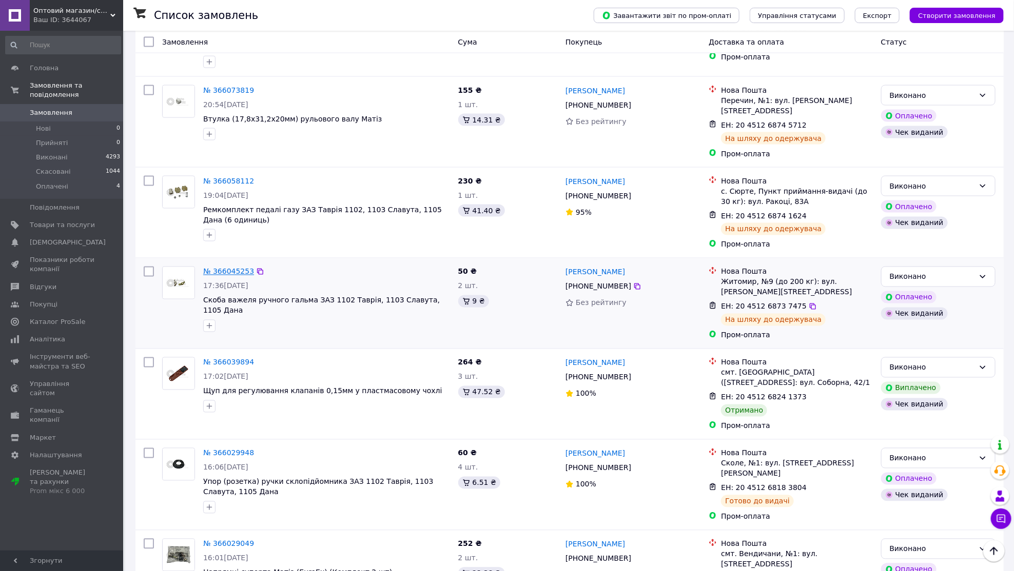
click at [238, 268] on link "№ 366045253" at bounding box center [228, 272] width 51 height 8
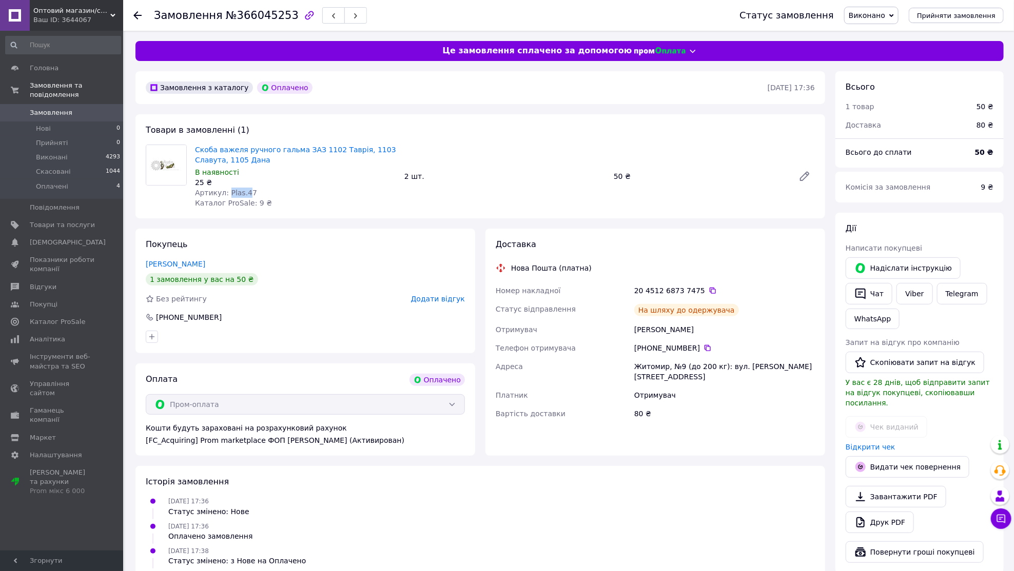
drag, startPoint x: 228, startPoint y: 190, endPoint x: 284, endPoint y: 190, distance: 55.9
click at [284, 190] on div "Артикул: Plas.47" at bounding box center [295, 193] width 201 height 10
copy span "Plas.47"
click at [96, 216] on link "Товари та послуги" at bounding box center [63, 224] width 126 height 17
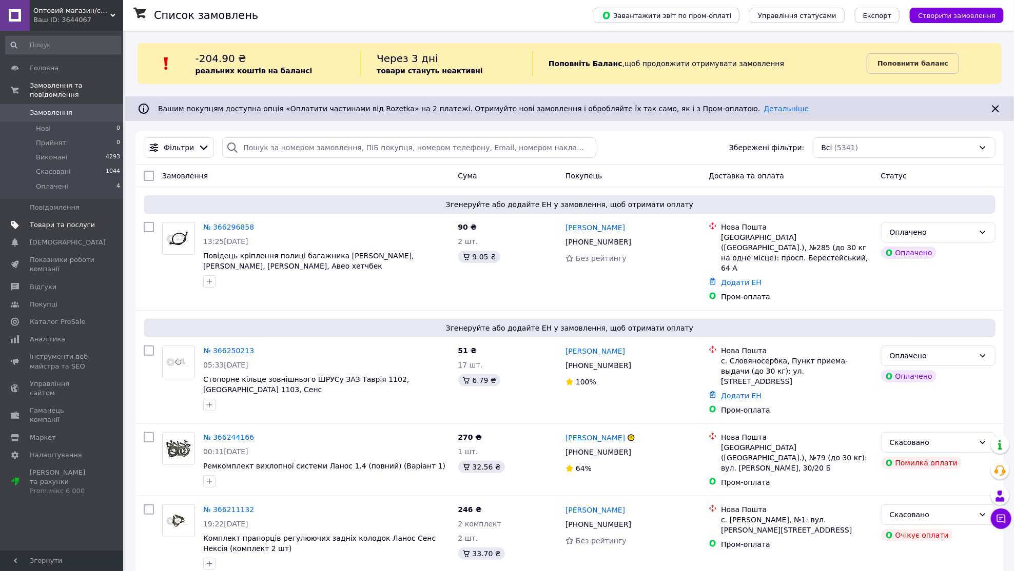
click at [93, 223] on span "Товари та послуги" at bounding box center [62, 225] width 65 height 9
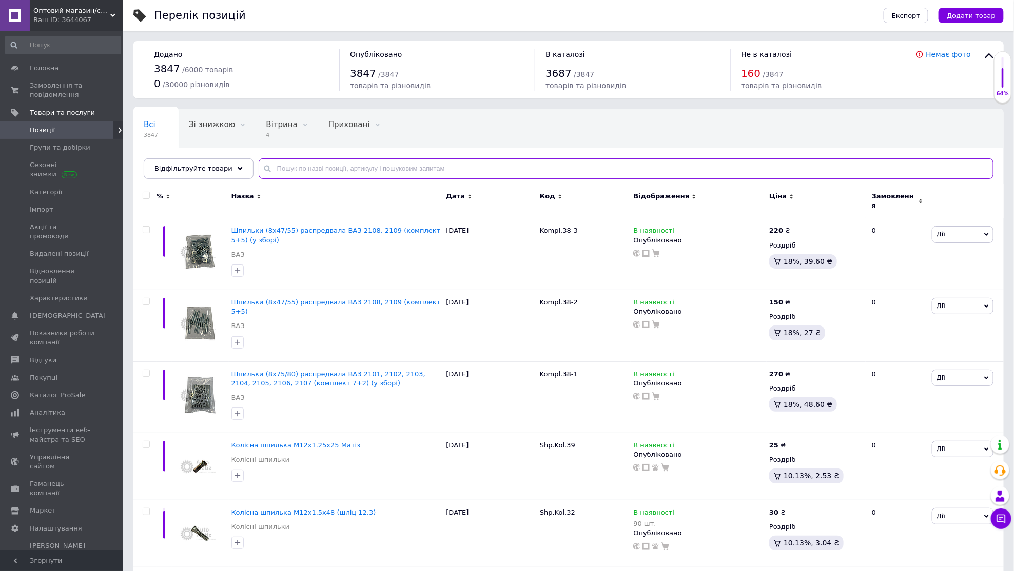
click at [464, 165] on input "text" at bounding box center [626, 169] width 735 height 21
paste input "Plas.47"
type input "Plas.47"
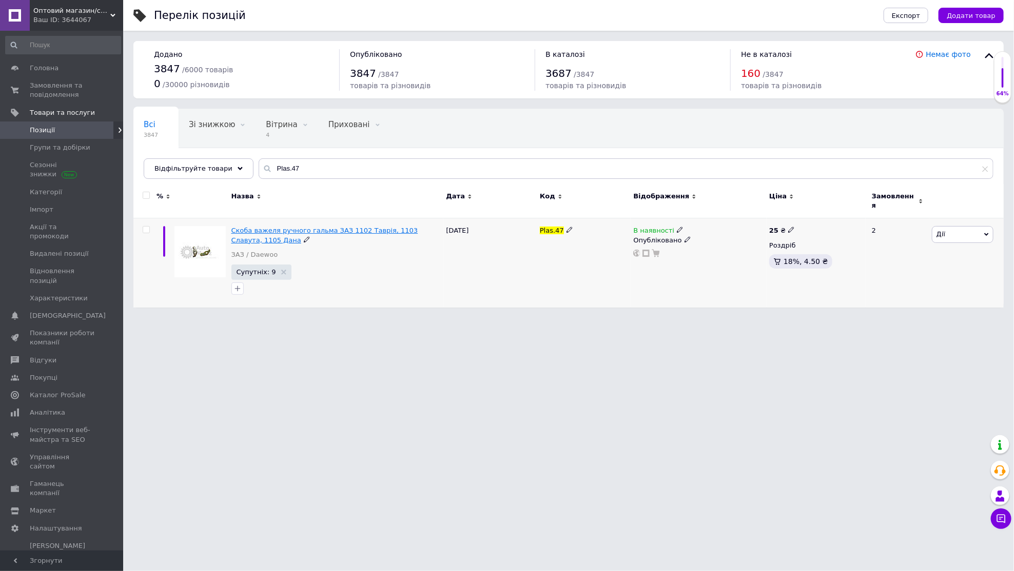
click at [337, 227] on span "Скоба важеля ручного гальма ЗАЗ 1102 Таврія, 1103 Славута, 1105 Дана" at bounding box center [324, 235] width 187 height 17
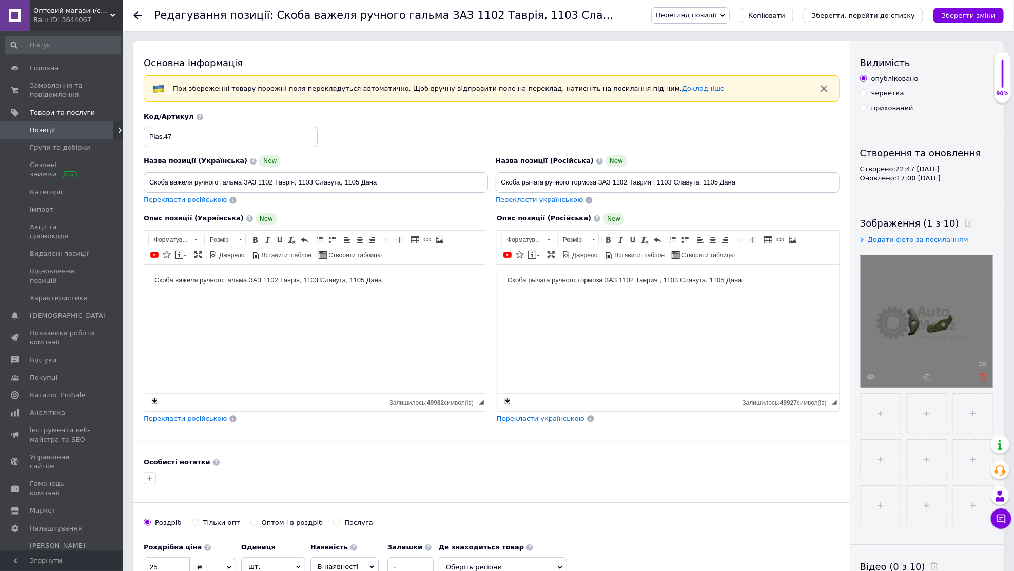
click at [982, 378] on icon at bounding box center [982, 377] width 8 height 8
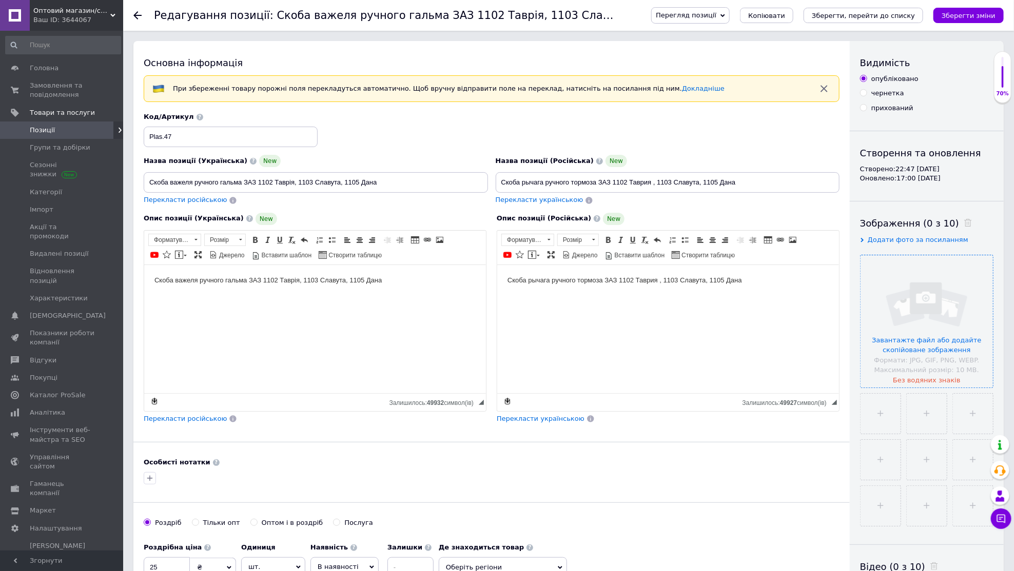
click at [909, 307] on input "file" at bounding box center [926, 321] width 132 height 132
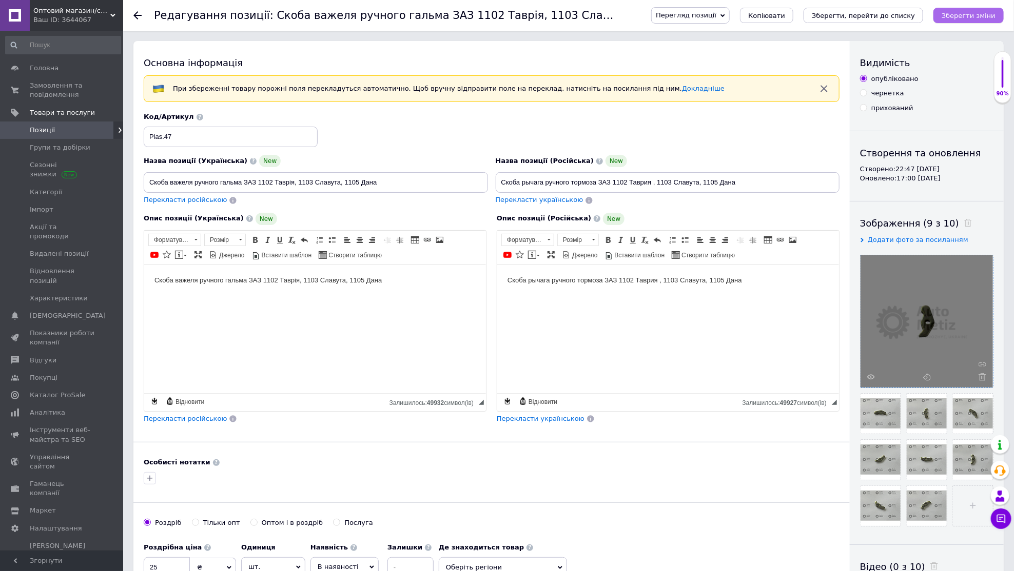
click at [949, 11] on button "Зберегти зміни" at bounding box center [968, 15] width 70 height 15
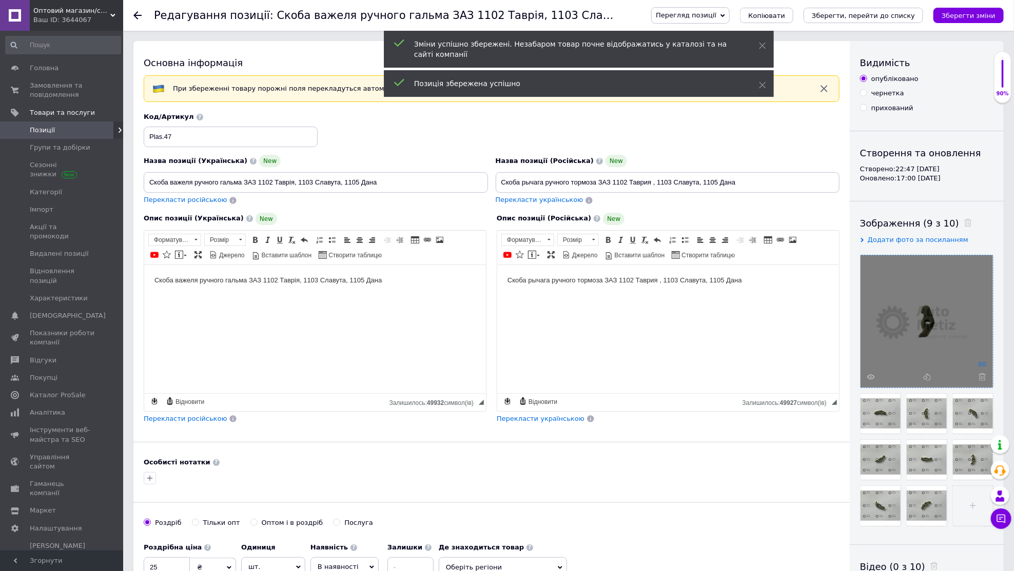
click at [980, 363] on icon at bounding box center [982, 365] width 8 height 8
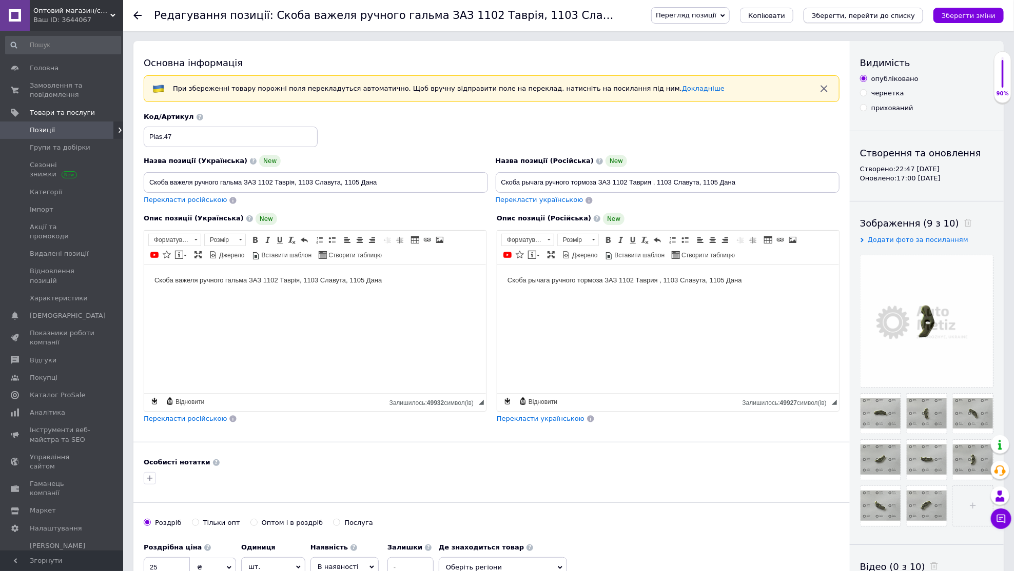
click at [897, 12] on icon "Зберегти, перейти до списку" at bounding box center [863, 16] width 103 height 8
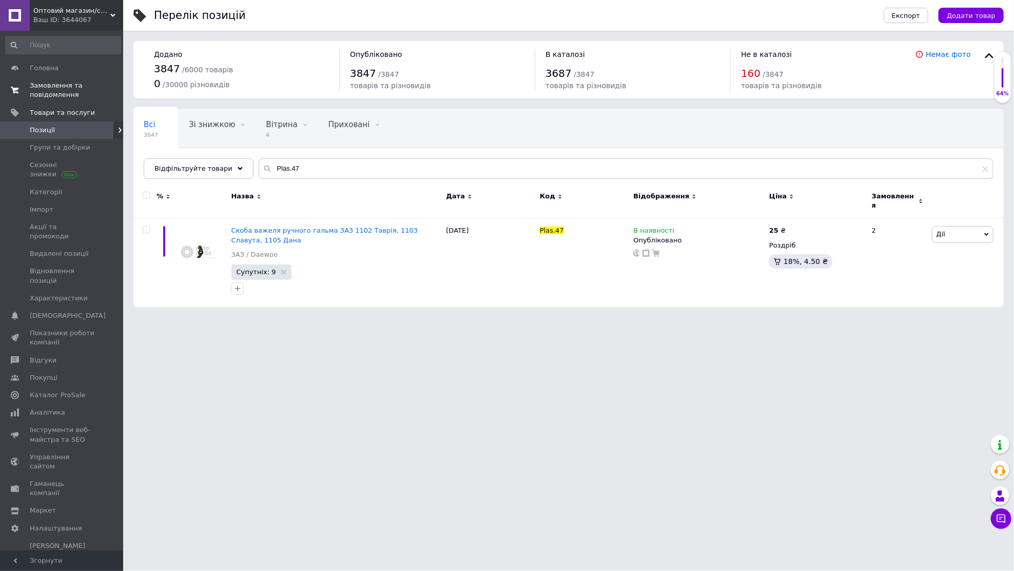
click at [78, 84] on span "Замовлення та повідомлення" at bounding box center [62, 90] width 65 height 18
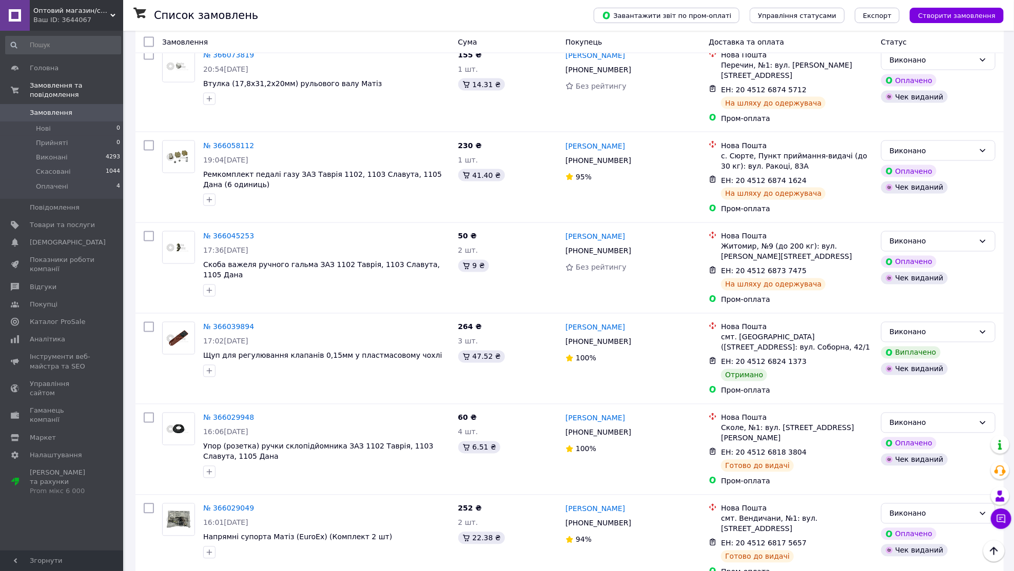
scroll to position [920, 0]
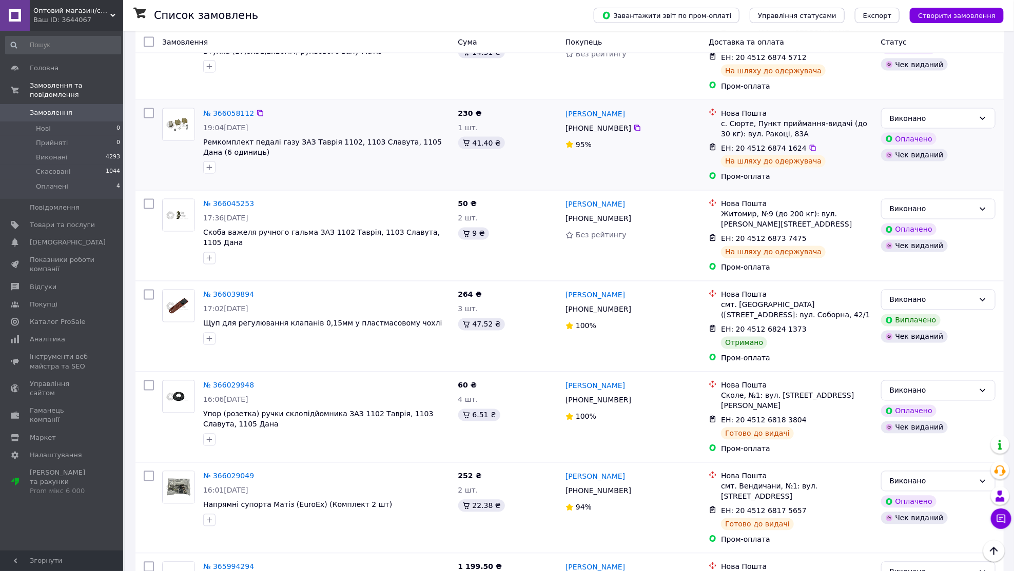
click at [227, 107] on div "№ 366058112" at bounding box center [228, 113] width 53 height 12
click at [227, 109] on link "№ 366058112" at bounding box center [228, 113] width 51 height 8
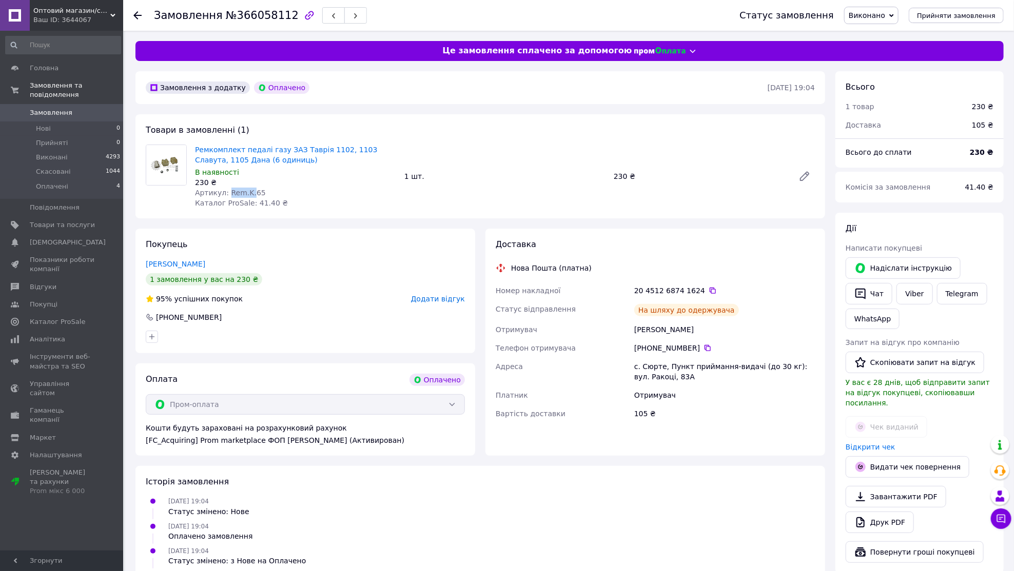
drag, startPoint x: 228, startPoint y: 191, endPoint x: 288, endPoint y: 191, distance: 59.5
click at [288, 191] on div "Артикул: Rem.K.65" at bounding box center [295, 193] width 201 height 10
copy span "Rem.K.65"
click at [73, 216] on link "Товари та послуги" at bounding box center [63, 224] width 126 height 17
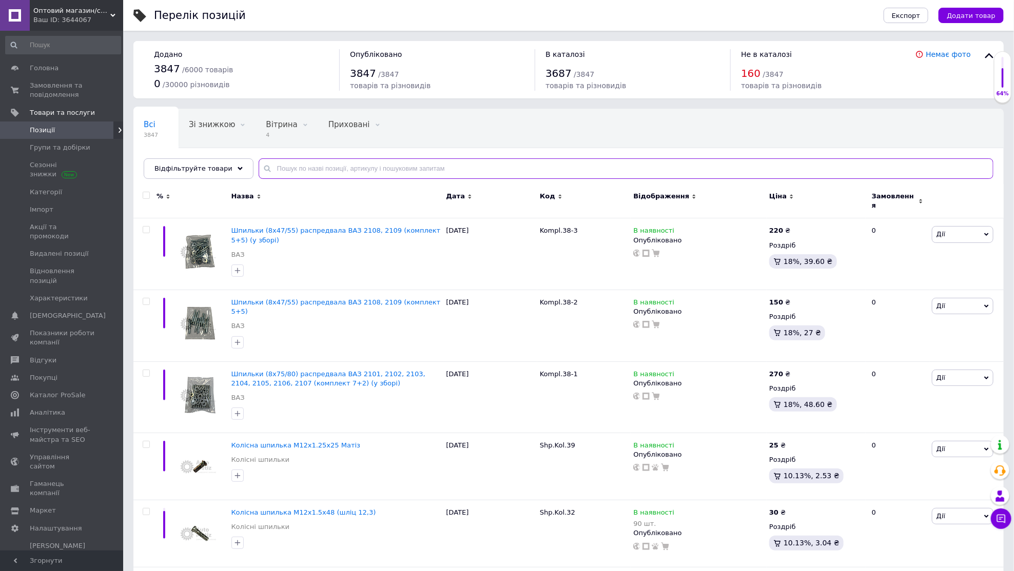
click at [422, 170] on input "text" at bounding box center [626, 169] width 735 height 21
paste input "Rem.K.65"
type input "Rem.K.65"
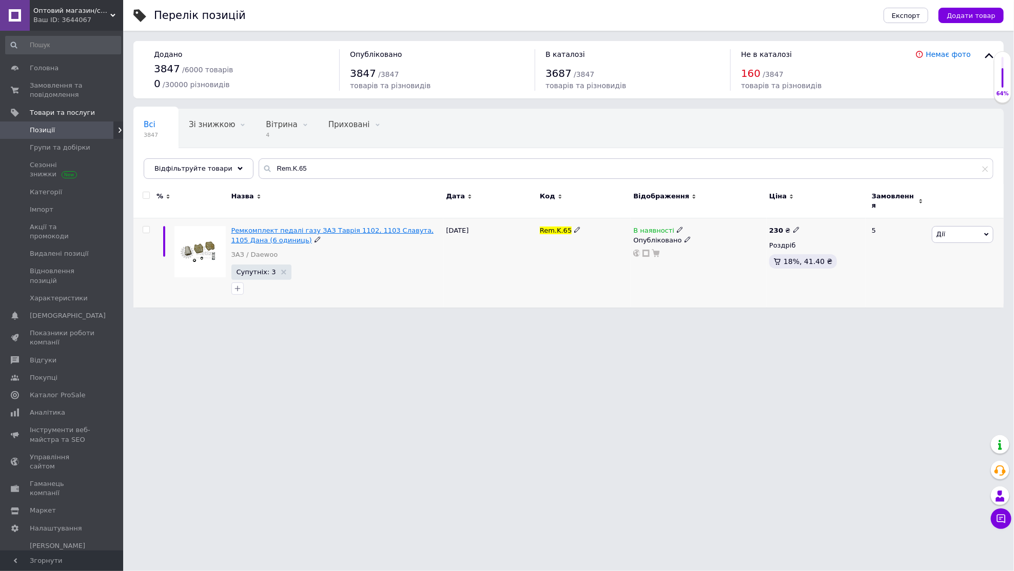
click at [322, 227] on span "Ремкомплект педалі газу ЗАЗ Таврія 1102, 1103 Славута, 1105 Дана (6 одиниць)" at bounding box center [332, 235] width 203 height 17
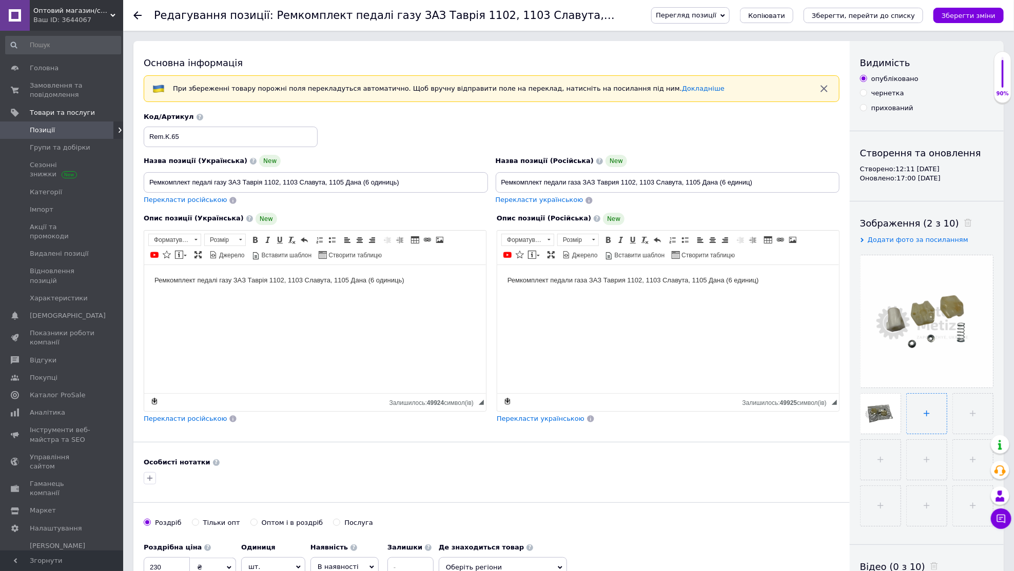
click at [927, 422] on input "file" at bounding box center [926, 414] width 40 height 40
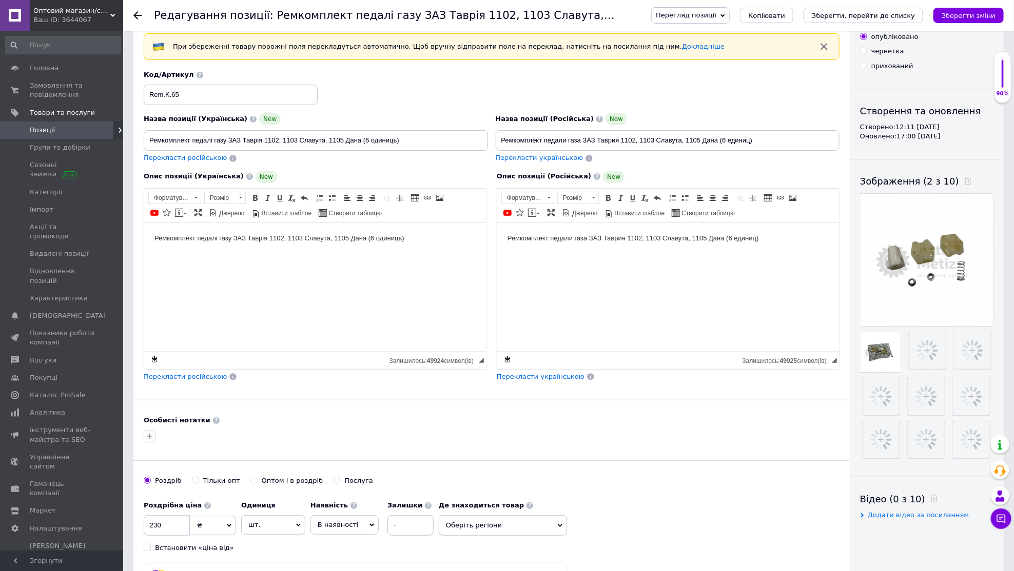
scroll to position [43, 0]
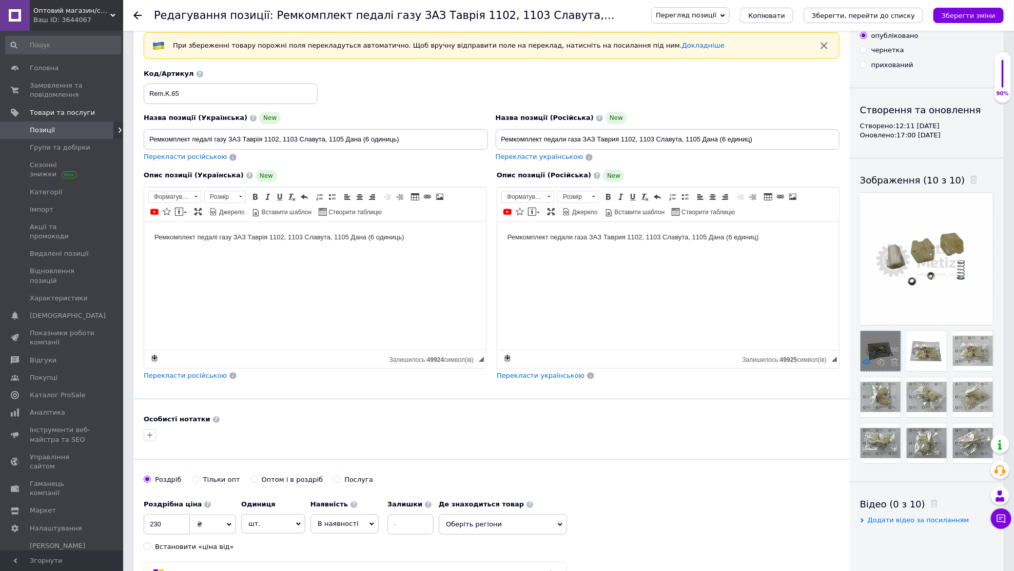
click at [866, 361] on use at bounding box center [866, 362] width 8 height 5
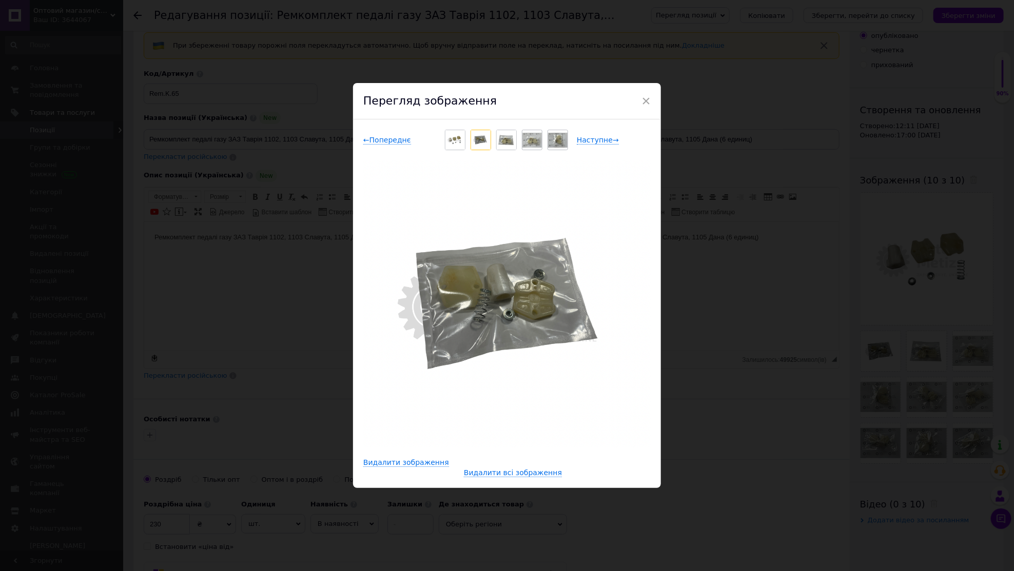
click at [935, 351] on div "× Перегляд зображення ← Попереднє Наступне → Видалити зображення Видалити всі з…" at bounding box center [507, 285] width 1014 height 571
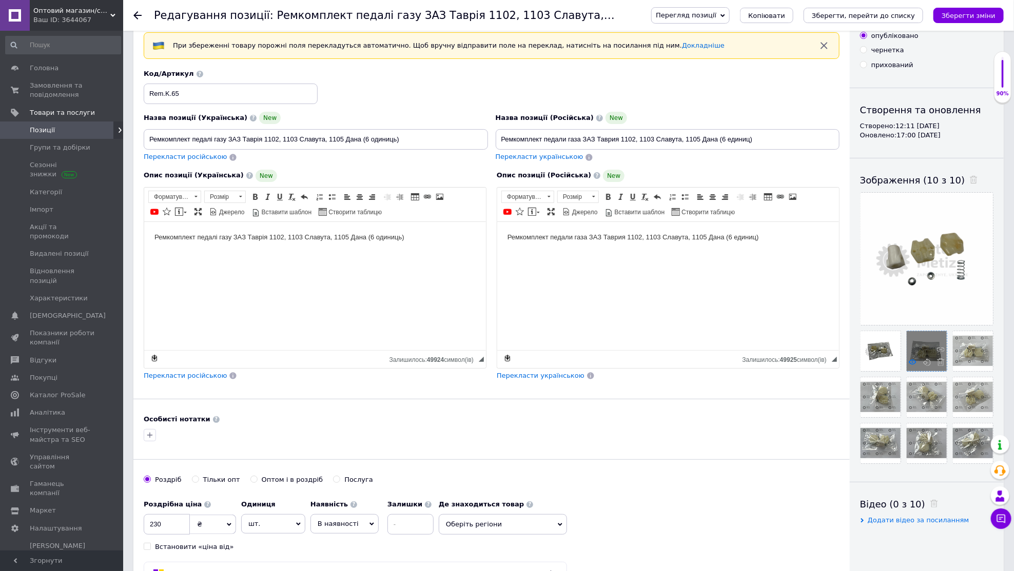
click at [914, 361] on icon at bounding box center [913, 363] width 8 height 8
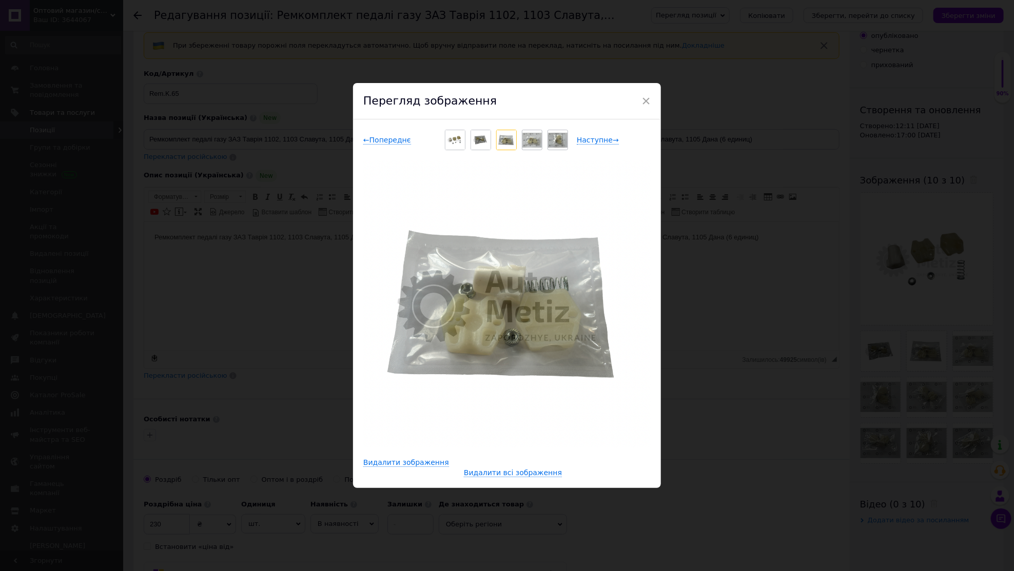
click at [963, 357] on div "× Перегляд зображення ← Попереднє Наступне → Видалити зображення Видалити всі з…" at bounding box center [507, 285] width 1014 height 571
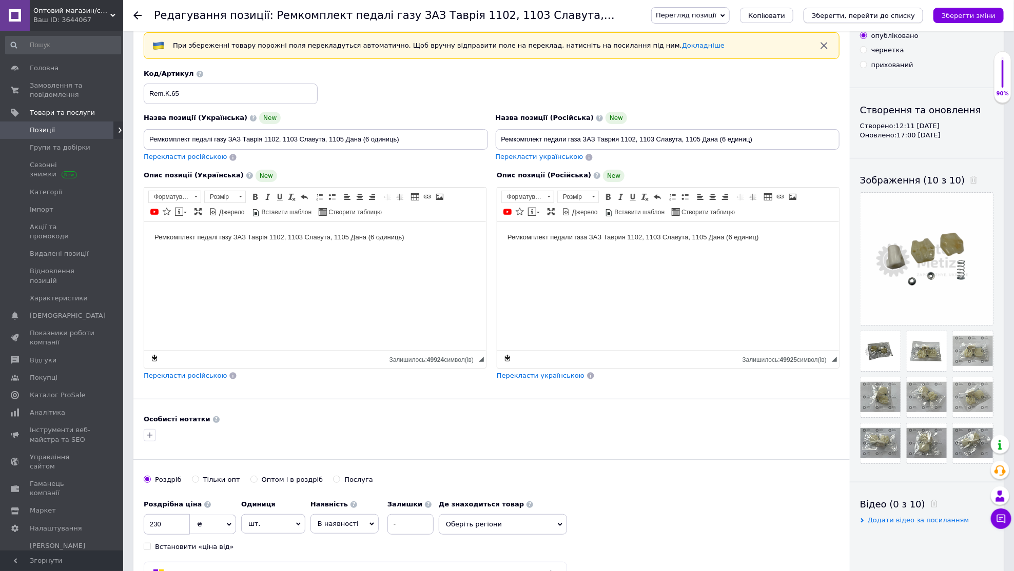
click at [888, 20] on button "Зберегти, перейти до списку" at bounding box center [863, 15] width 120 height 15
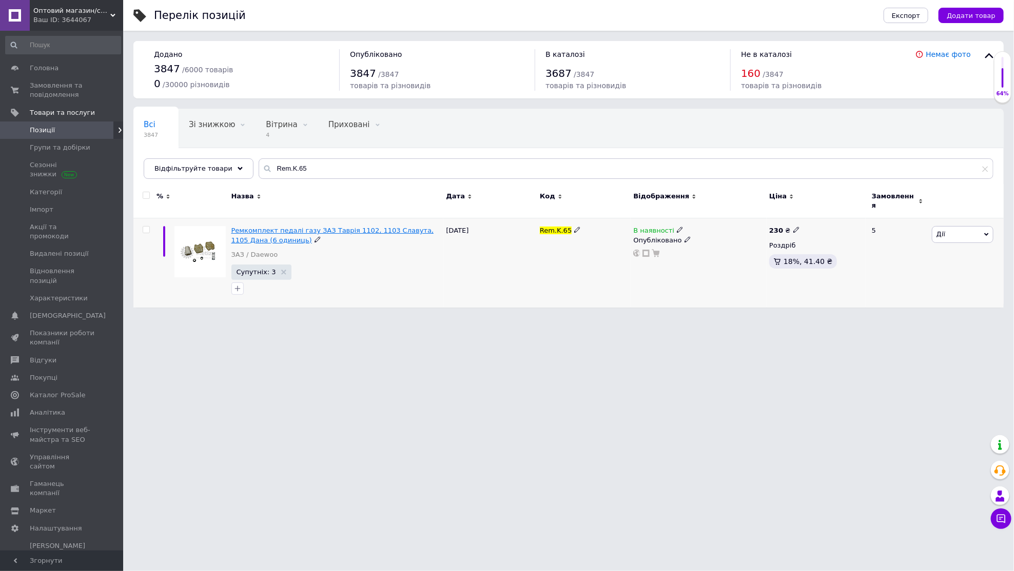
click at [307, 227] on span "Ремкомплект педалі газу ЗАЗ Таврія 1102, 1103 Славута, 1105 Дана (6 одиниць)" at bounding box center [332, 235] width 203 height 17
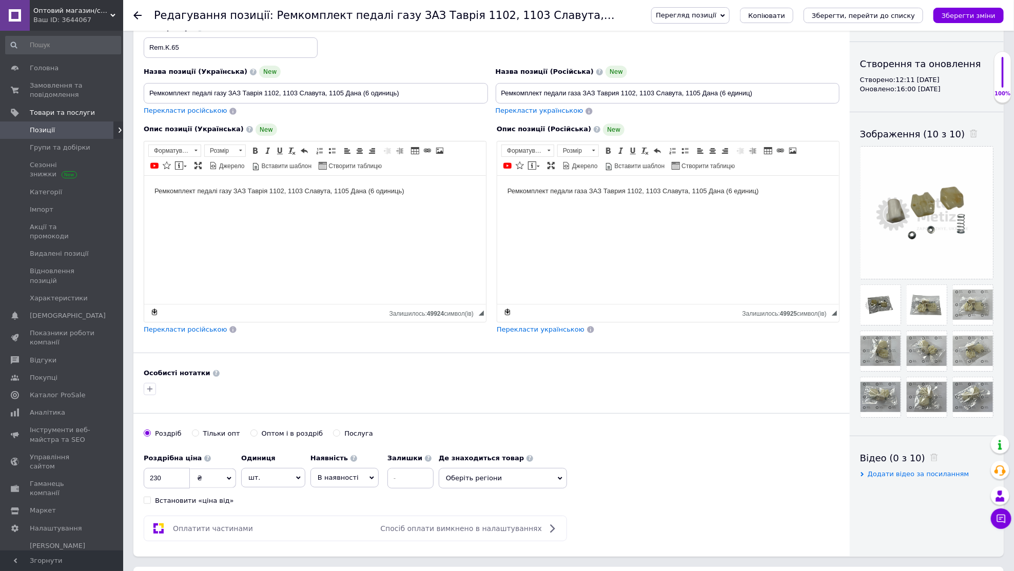
scroll to position [90, 0]
click at [864, 313] on use at bounding box center [866, 315] width 8 height 5
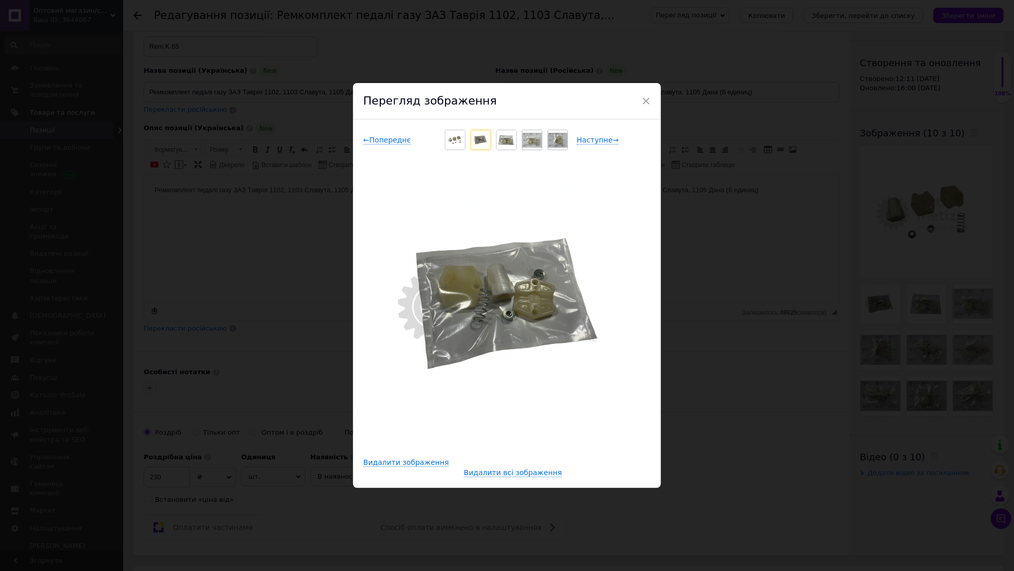
click at [958, 311] on div "× Перегляд зображення ← Попереднє Наступне → Видалити зображення Видалити всі з…" at bounding box center [507, 285] width 1014 height 571
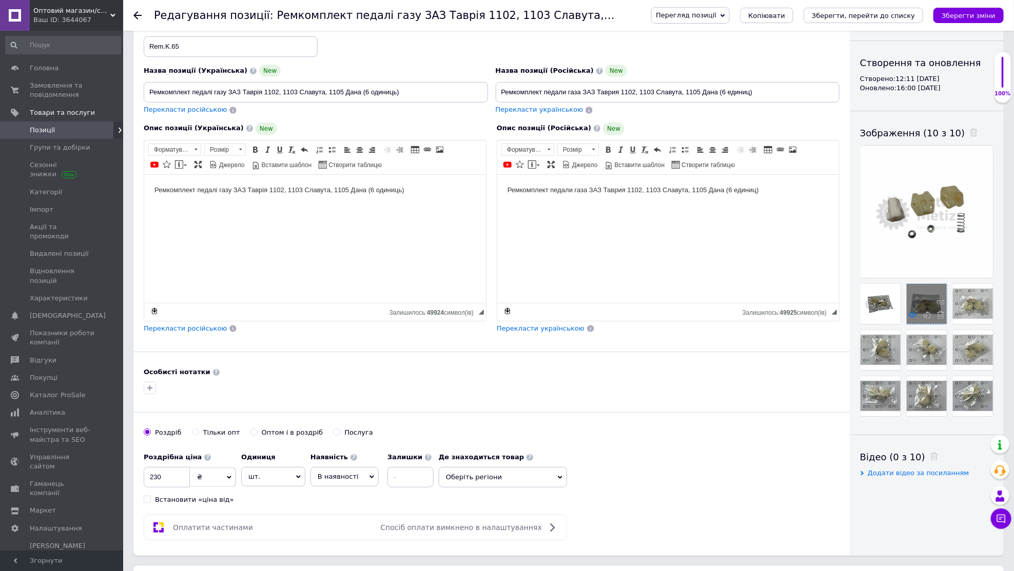
click at [909, 313] on icon at bounding box center [913, 315] width 8 height 8
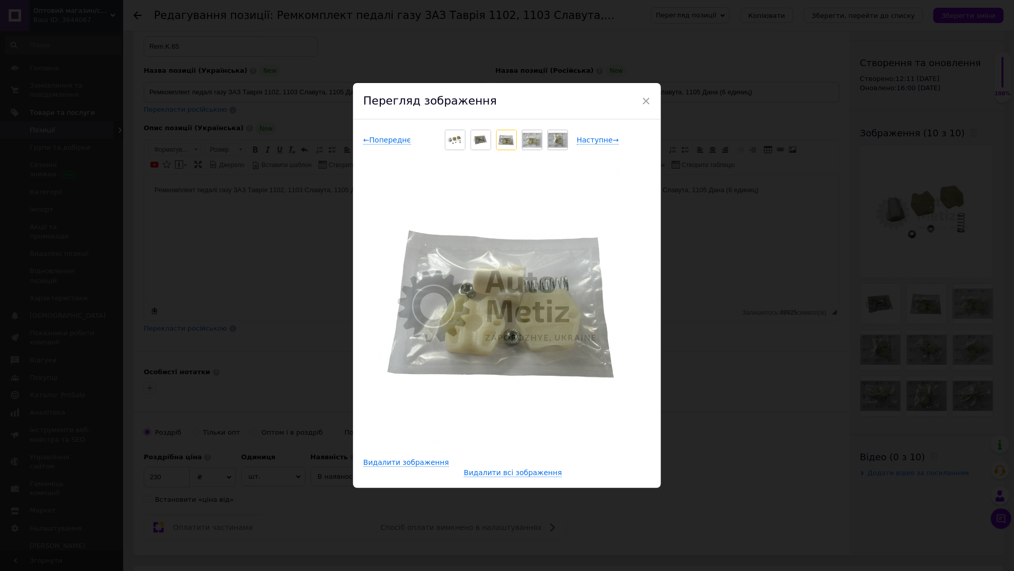
click at [979, 307] on div "× Перегляд зображення ← Попереднє Наступне → Видалити зображення Видалити всі з…" at bounding box center [507, 285] width 1014 height 571
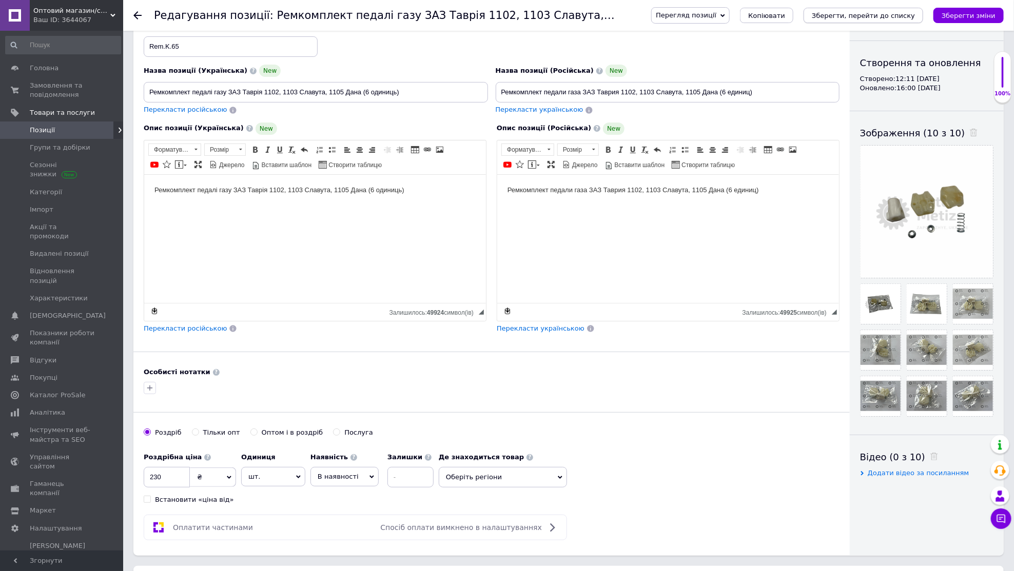
click at [886, 19] on button "Зберегти, перейти до списку" at bounding box center [863, 15] width 120 height 15
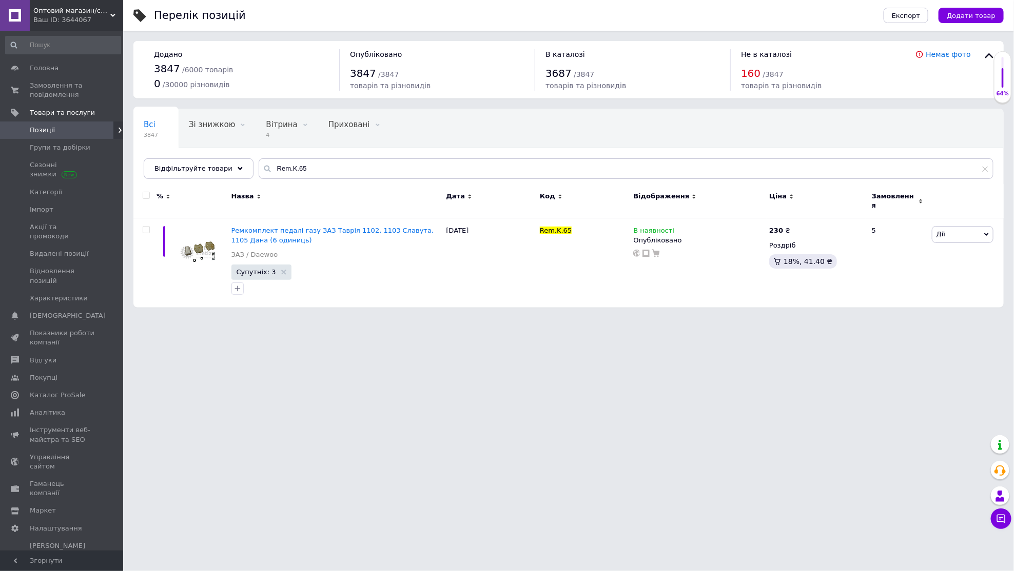
click at [80, 126] on span "Позиції" at bounding box center [62, 130] width 65 height 9
click at [80, 86] on span "Замовлення та повідомлення" at bounding box center [62, 90] width 65 height 18
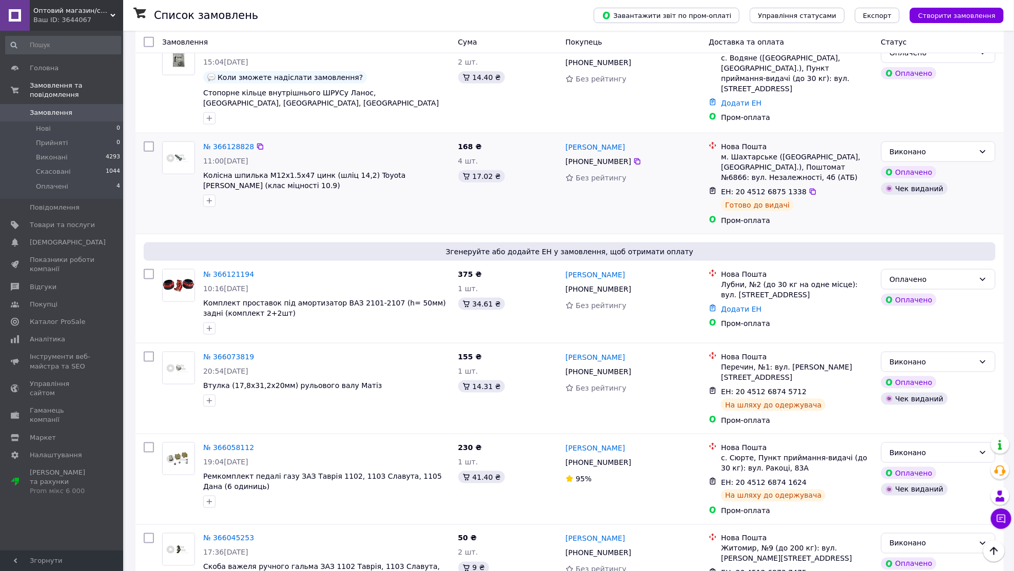
scroll to position [599, 0]
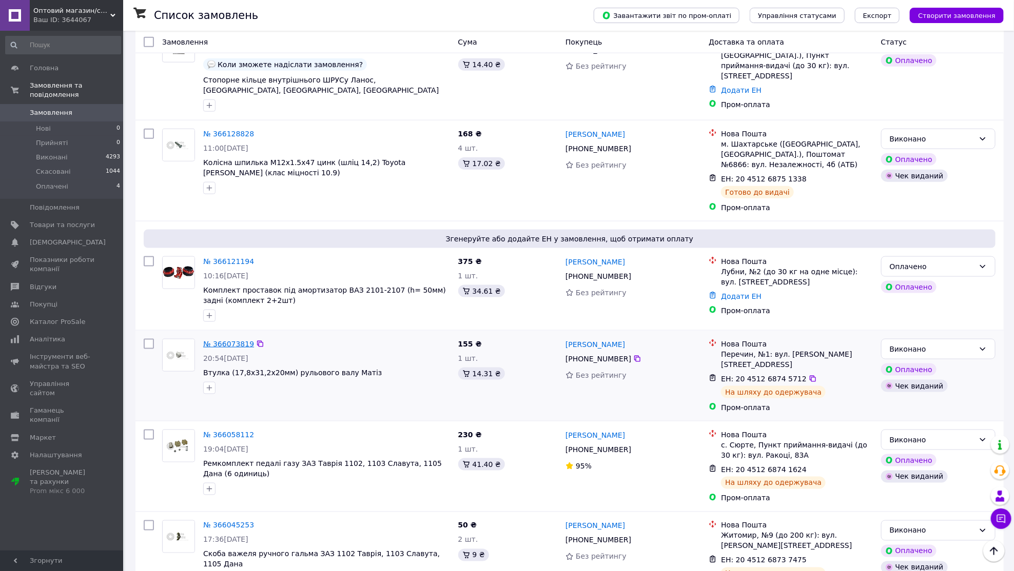
click at [237, 340] on link "№ 366073819" at bounding box center [228, 344] width 51 height 8
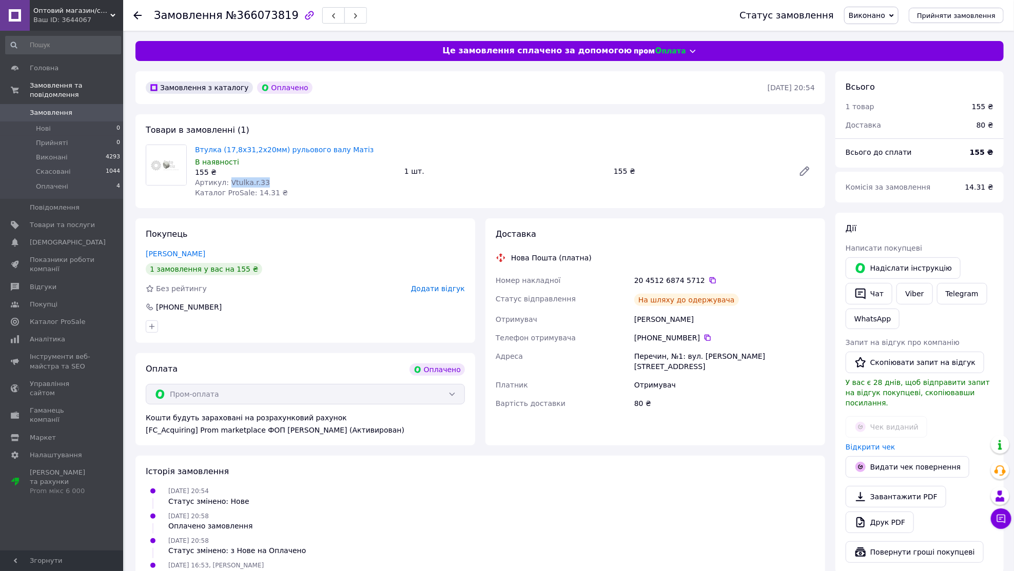
drag, startPoint x: 228, startPoint y: 182, endPoint x: 284, endPoint y: 182, distance: 56.4
click at [284, 182] on div "Артикул: Vtulka.r.33" at bounding box center [295, 182] width 201 height 10
copy span "Vtulka.r.33"
click at [105, 225] on span at bounding box center [109, 225] width 28 height 9
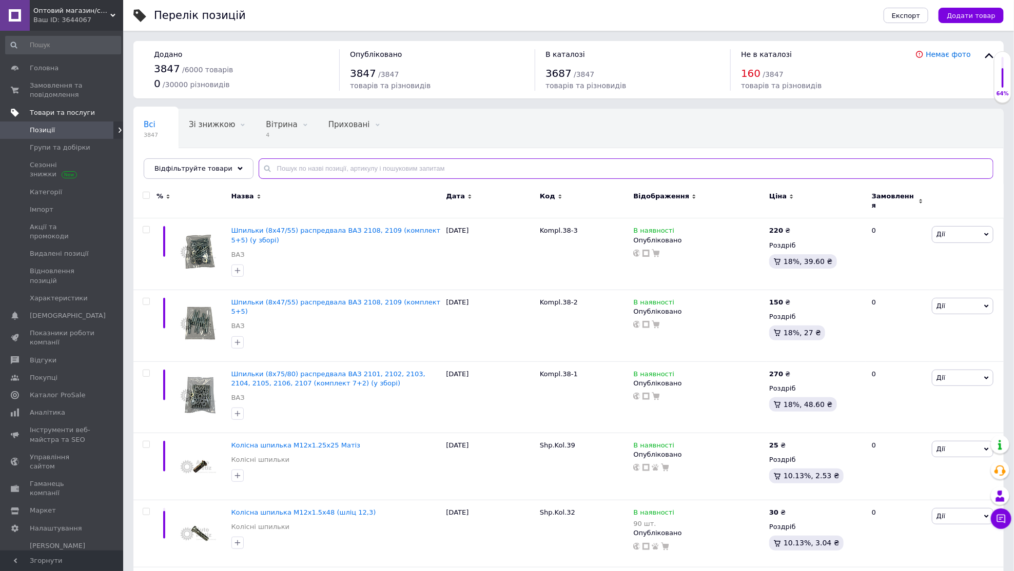
click at [412, 165] on input "text" at bounding box center [626, 169] width 735 height 21
paste input "Vtulka.r.33"
type input "Vtulka.r.33"
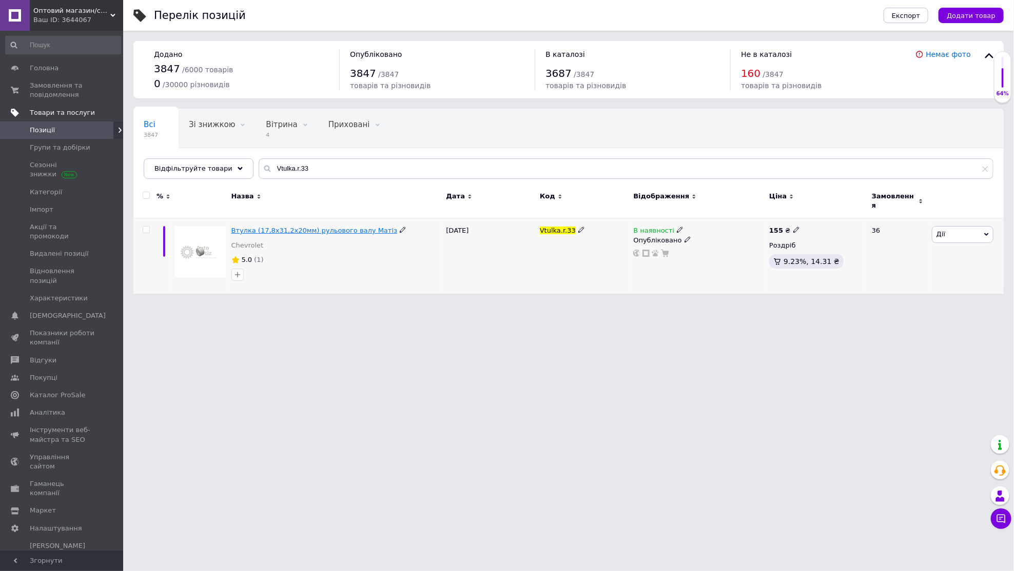
click at [334, 227] on span "Втулка (17,8х31,2х20мм) рульового валу Матіз" at bounding box center [314, 231] width 166 height 8
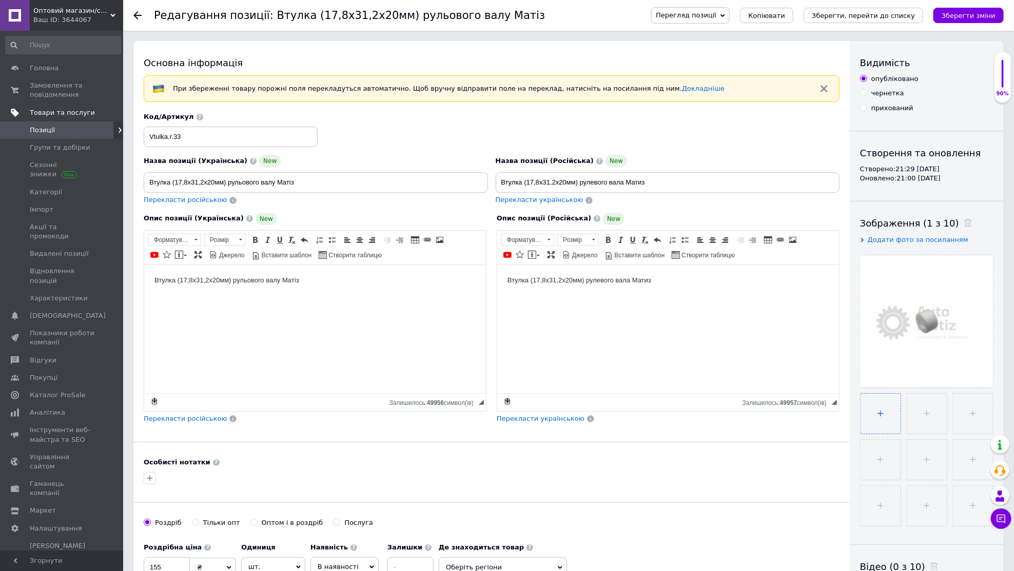
click at [877, 399] on input "file" at bounding box center [880, 414] width 40 height 40
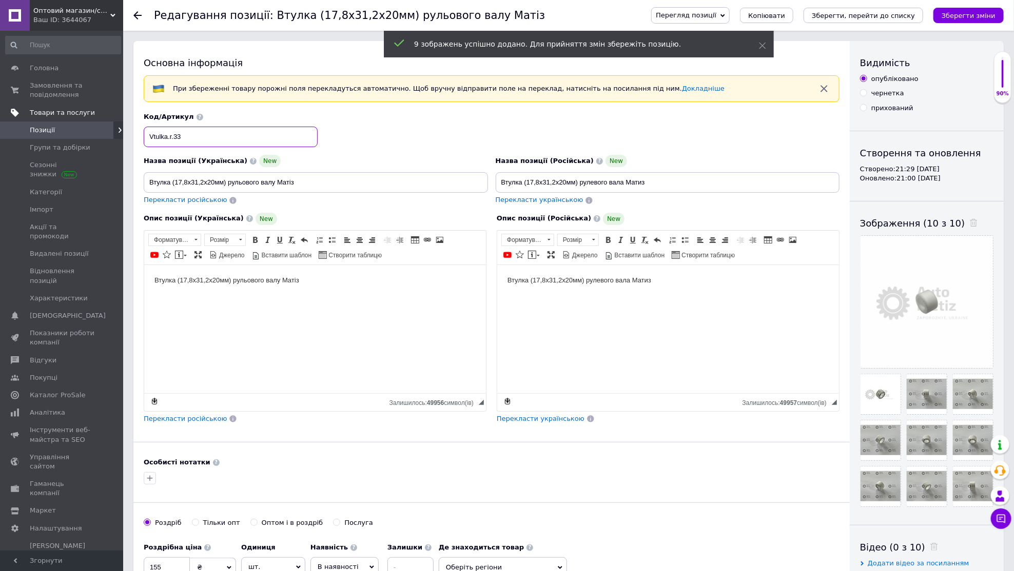
drag, startPoint x: 301, startPoint y: 140, endPoint x: 300, endPoint y: 86, distance: 53.9
click at [300, 86] on div "Основна інформація При збереженні товару порожні поля перекладуться автоматично…" at bounding box center [491, 343] width 716 height 605
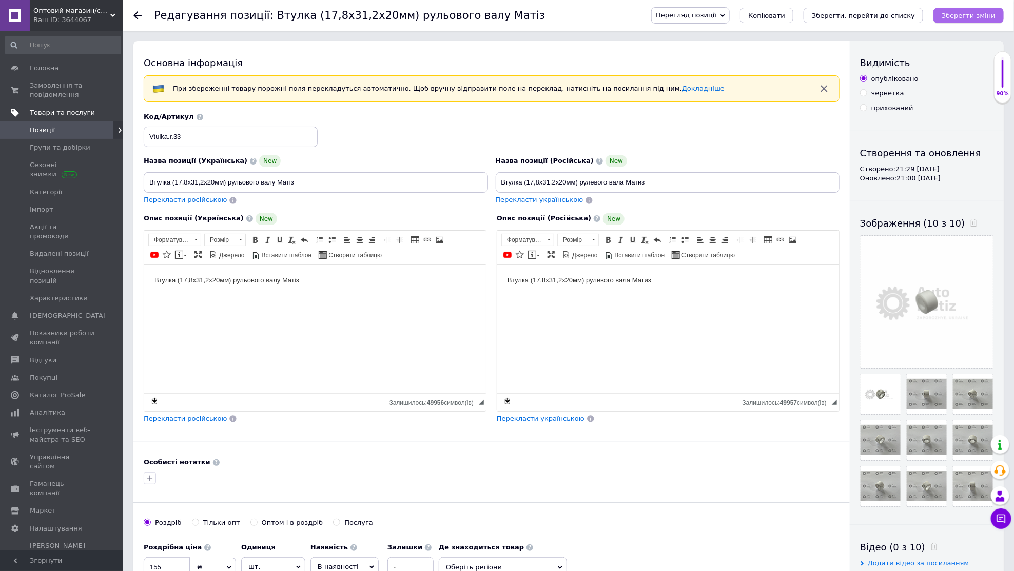
click at [974, 22] on button "Зберегти зміни" at bounding box center [968, 15] width 70 height 15
click at [963, 11] on button "Зберегти зміни" at bounding box center [968, 15] width 70 height 15
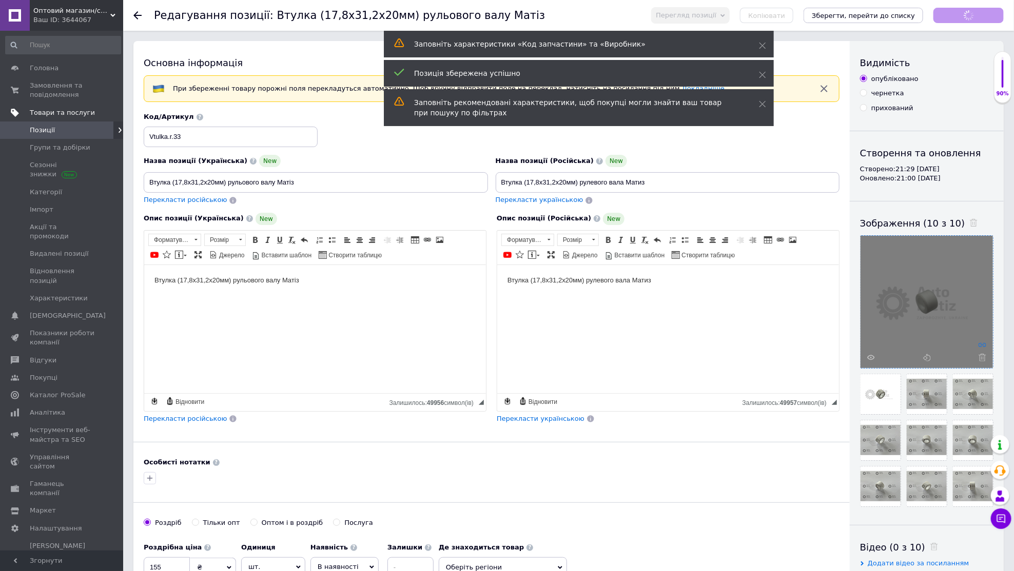
click at [983, 343] on use at bounding box center [982, 345] width 8 height 4
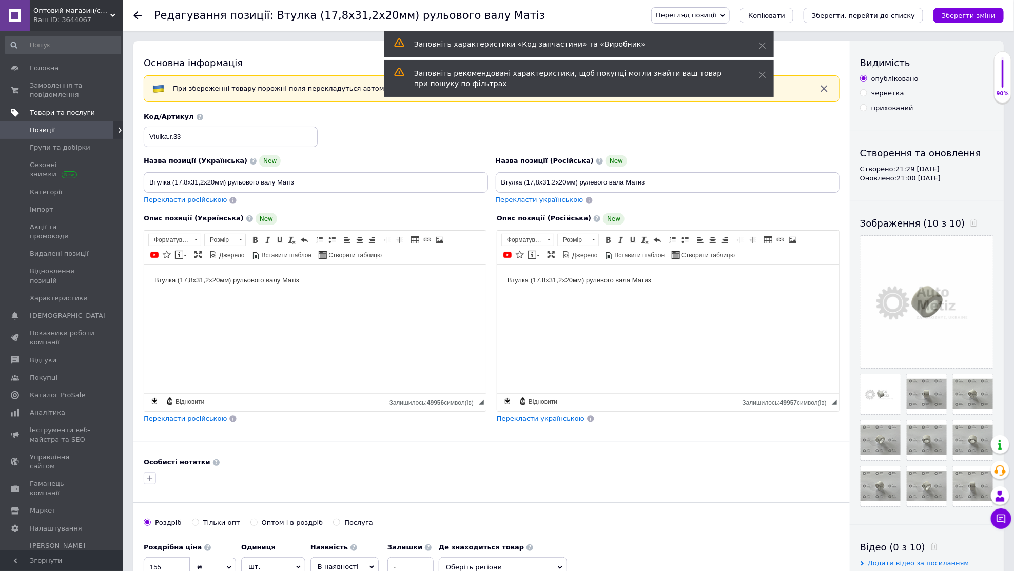
click at [950, 1] on div "Перегляд позиції Зберегти та переглянути на сайті Зберегти та переглянути на ма…" at bounding box center [816, 15] width 373 height 31
click at [950, 8] on button "Зберегти зміни" at bounding box center [968, 15] width 70 height 15
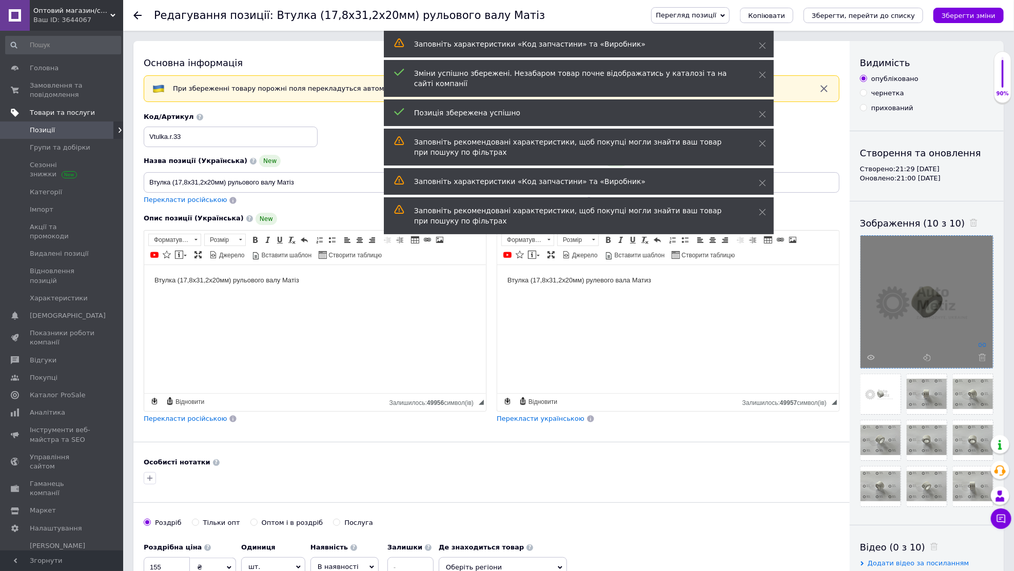
click at [983, 342] on icon at bounding box center [982, 345] width 8 height 8
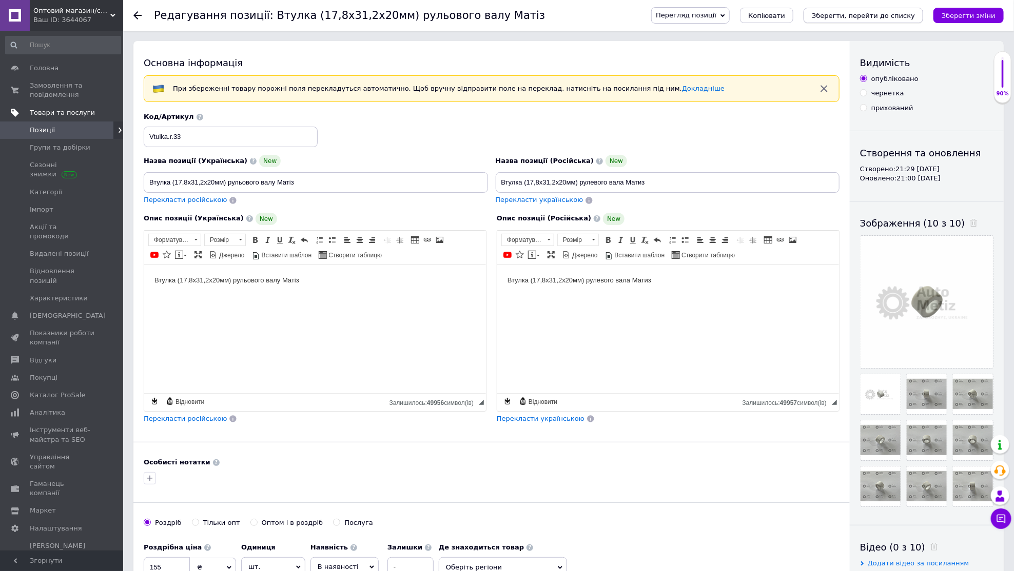
click at [851, 8] on button "Зберегти, перейти до списку" at bounding box center [863, 15] width 120 height 15
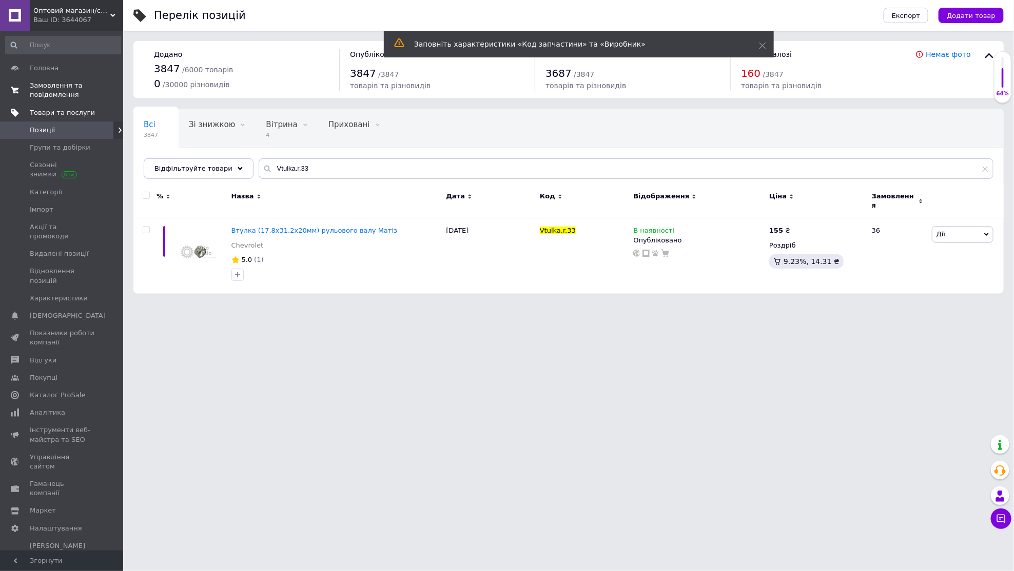
click at [80, 87] on span "Замовлення та повідомлення" at bounding box center [62, 90] width 65 height 18
